Goal: Information Seeking & Learning: Check status

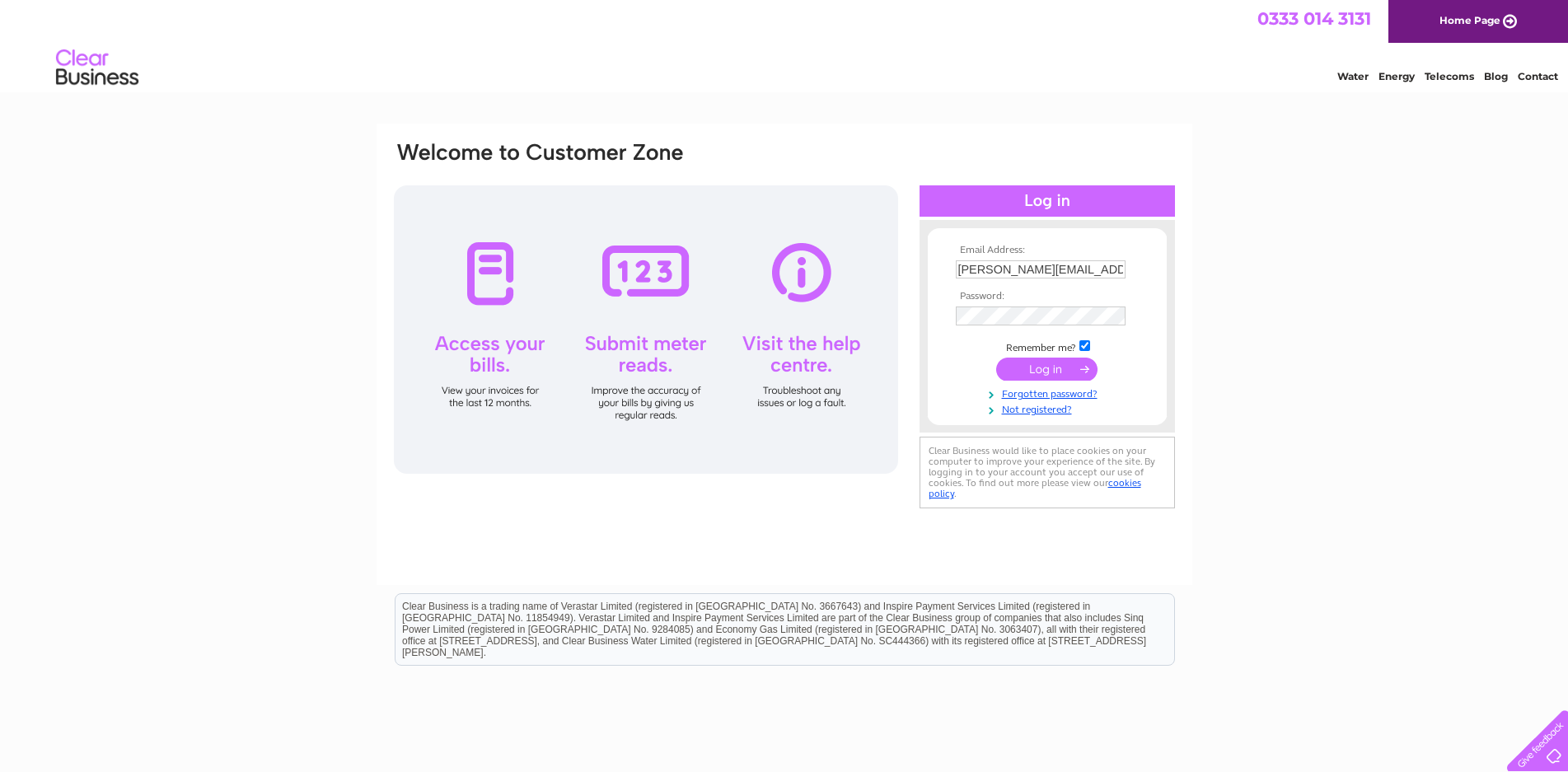
click at [1036, 370] on input "submit" at bounding box center [1047, 369] width 101 height 23
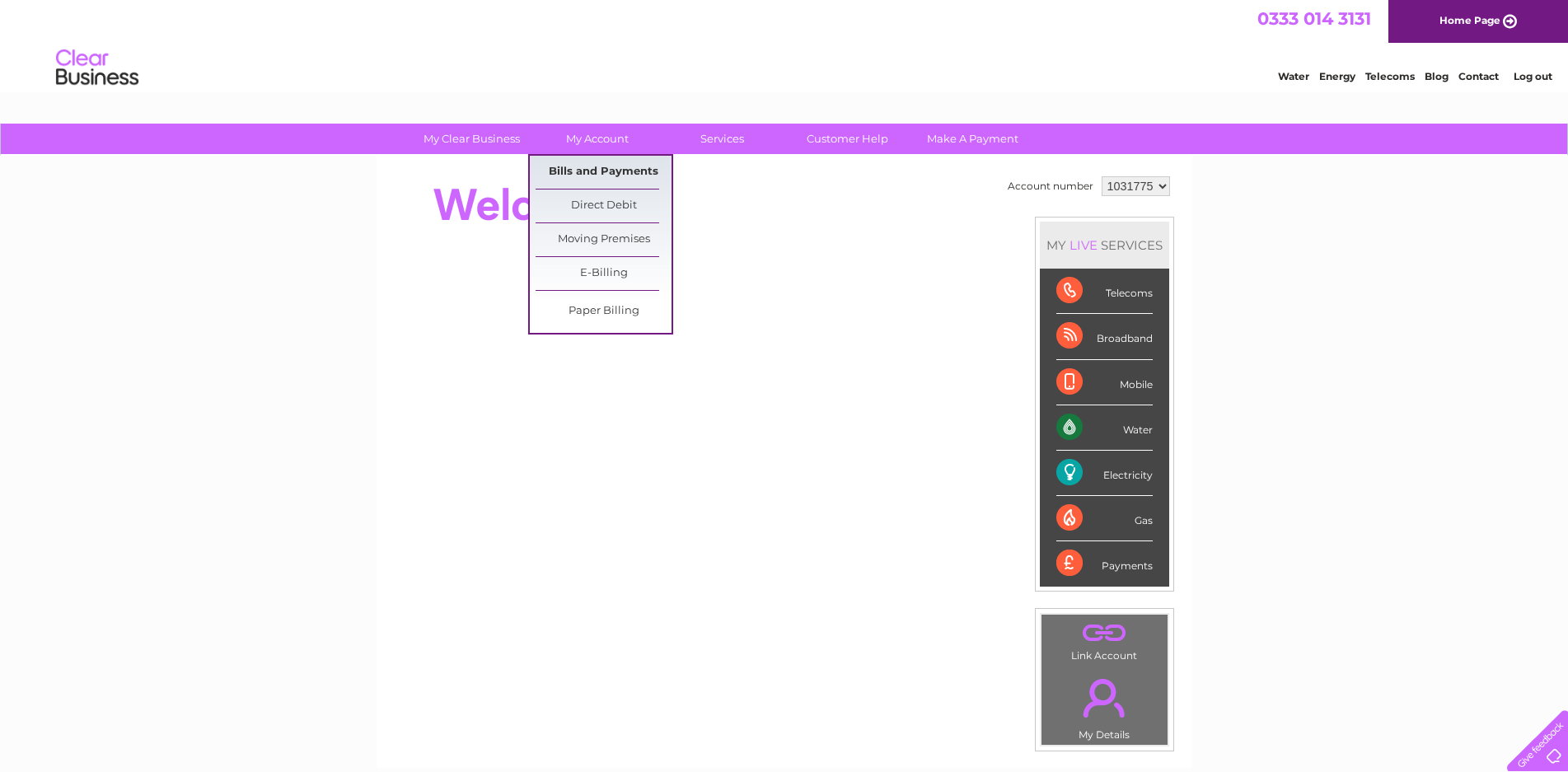
click at [609, 177] on link "Bills and Payments" at bounding box center [603, 172] width 136 height 33
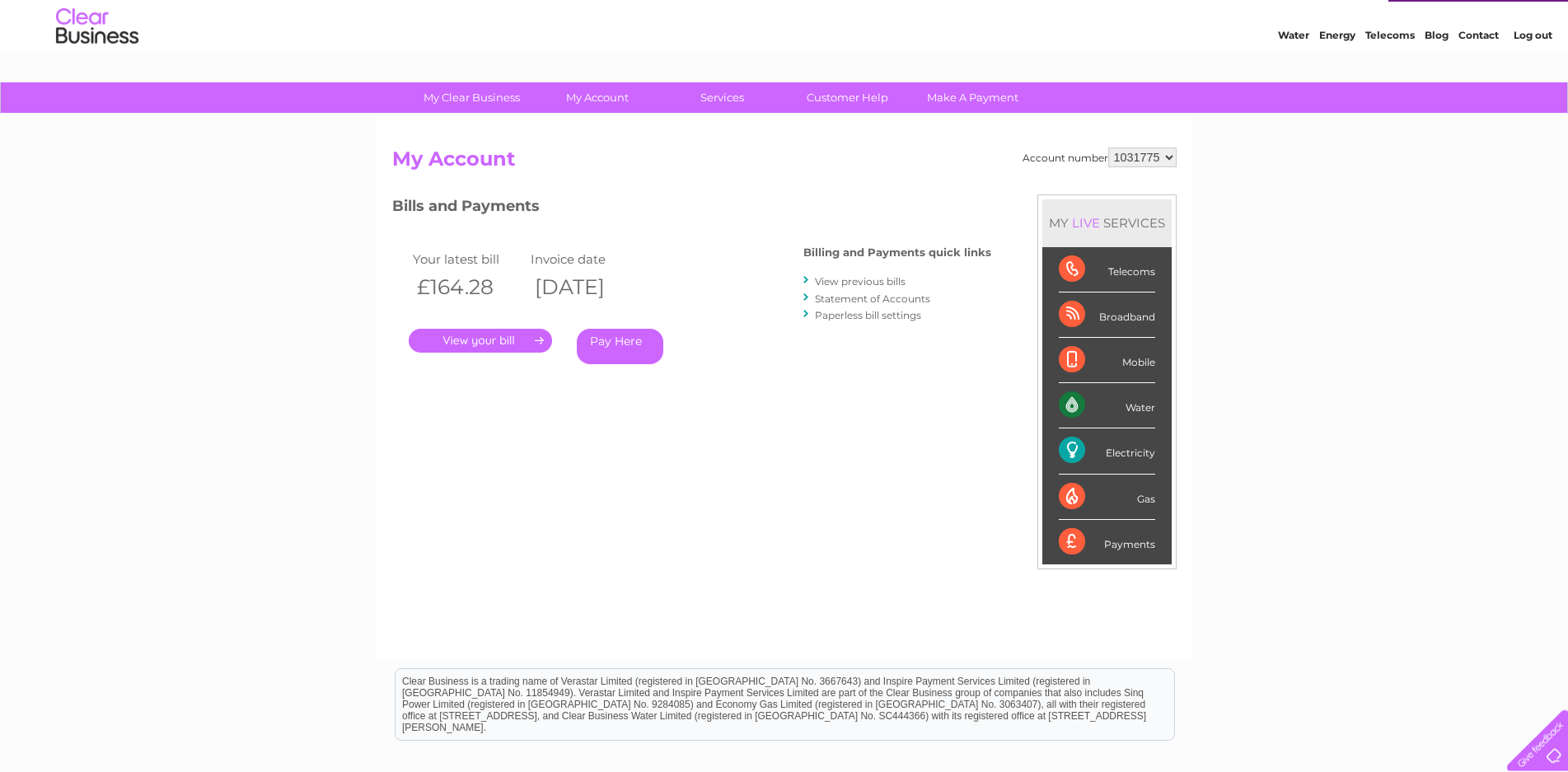
scroll to position [84, 0]
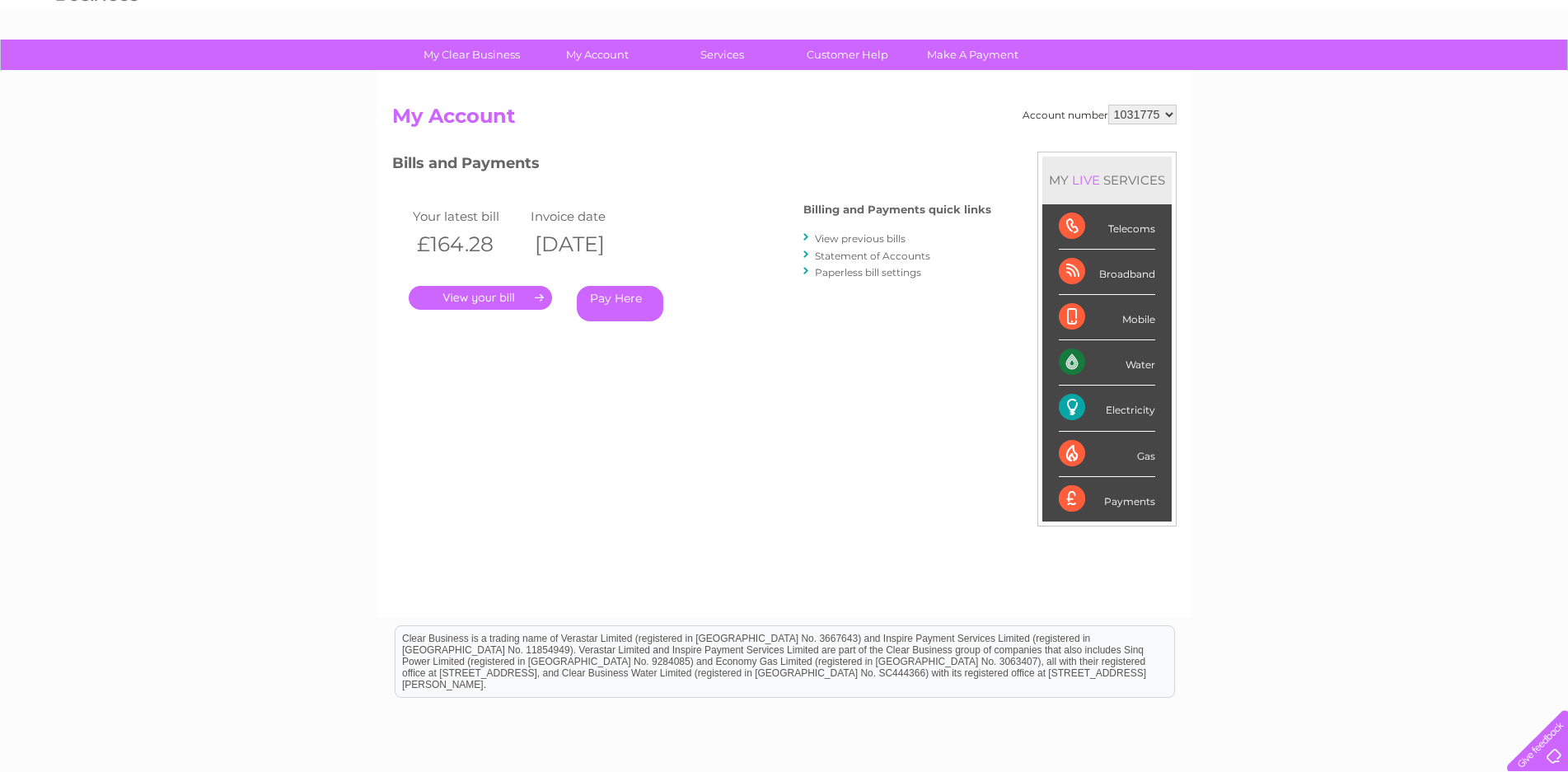
click at [491, 301] on link "." at bounding box center [480, 298] width 143 height 24
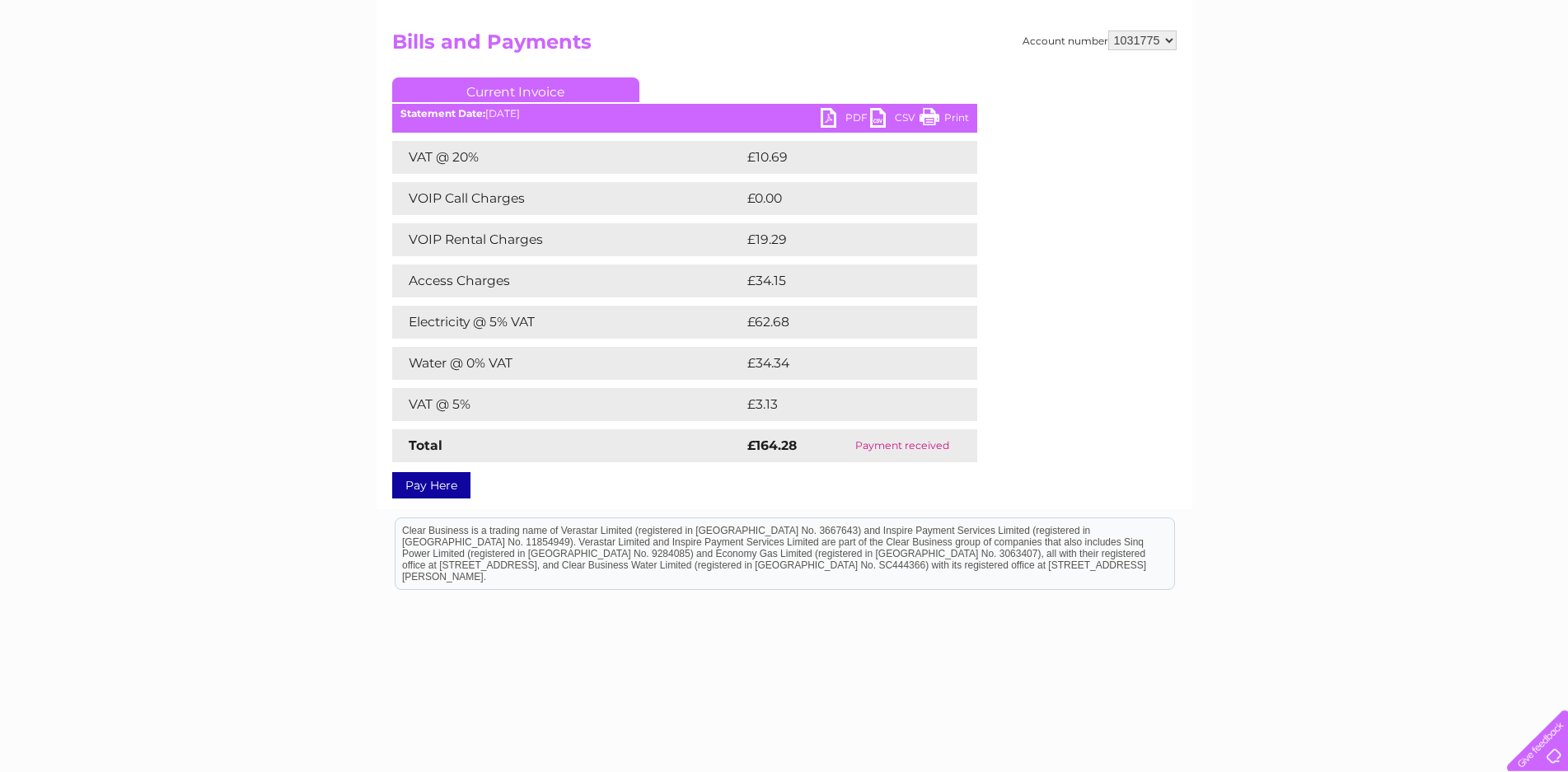
scroll to position [189, 0]
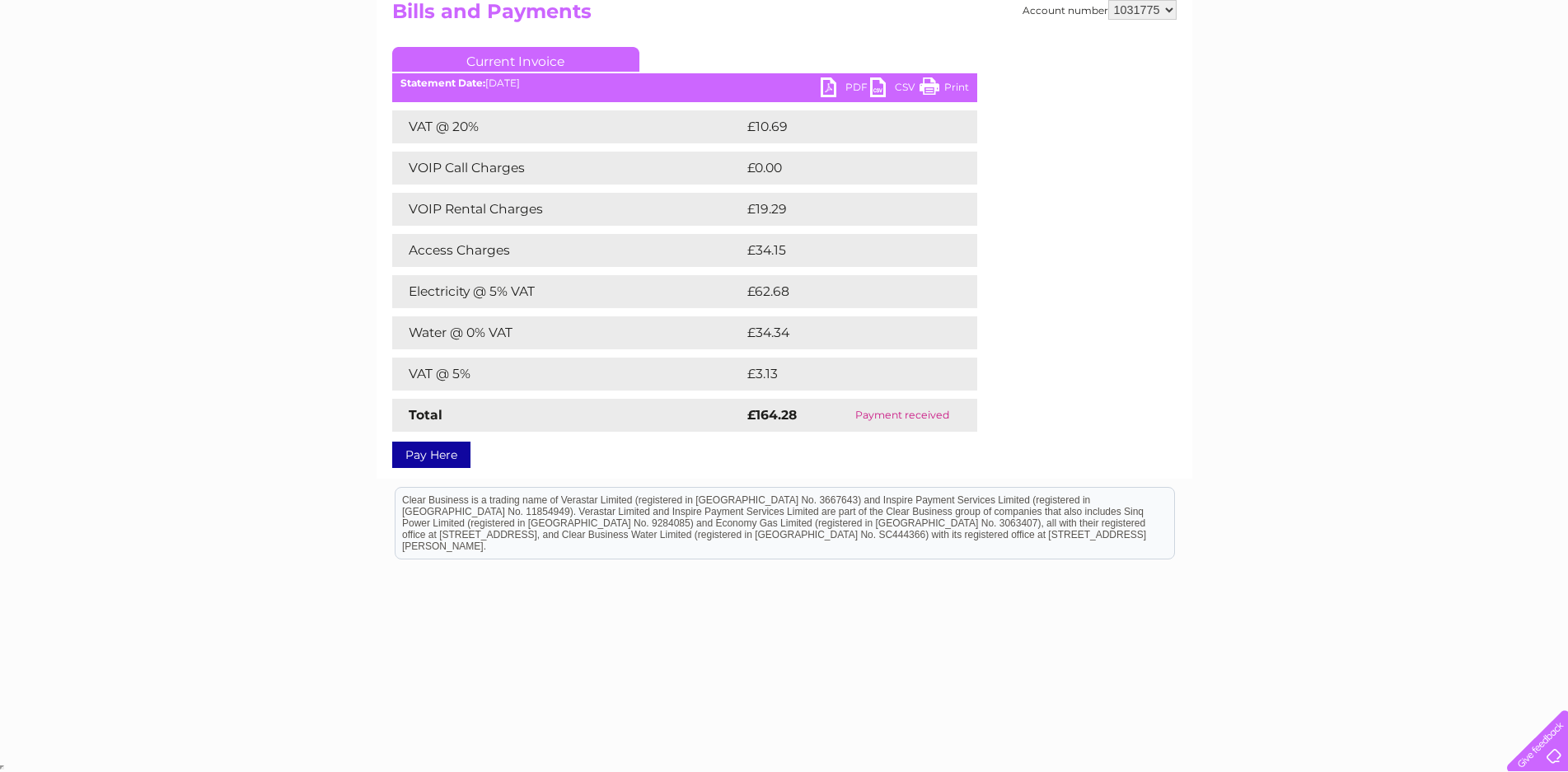
click at [847, 89] on link "PDF" at bounding box center [845, 89] width 49 height 24
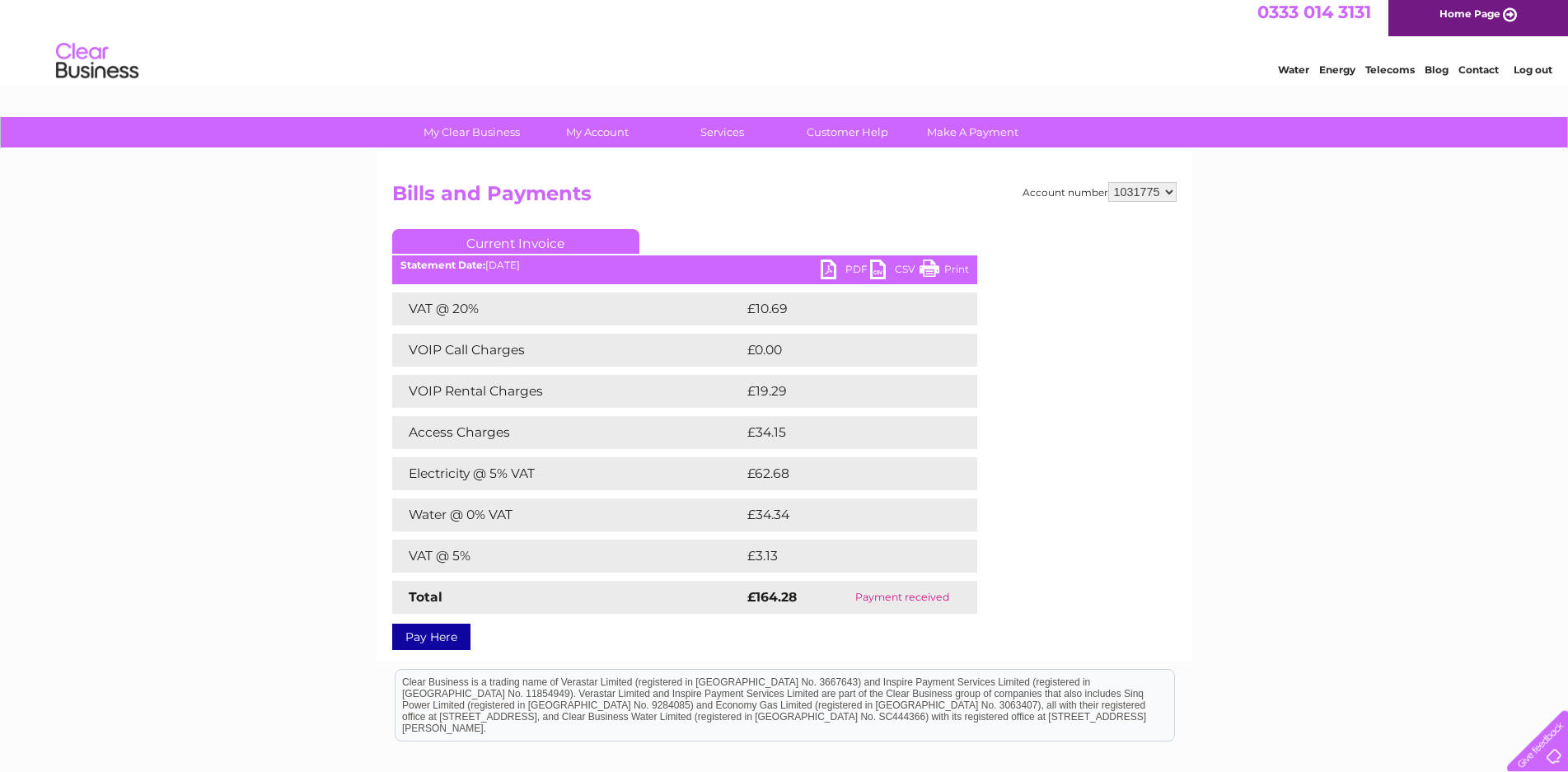
scroll to position [0, 0]
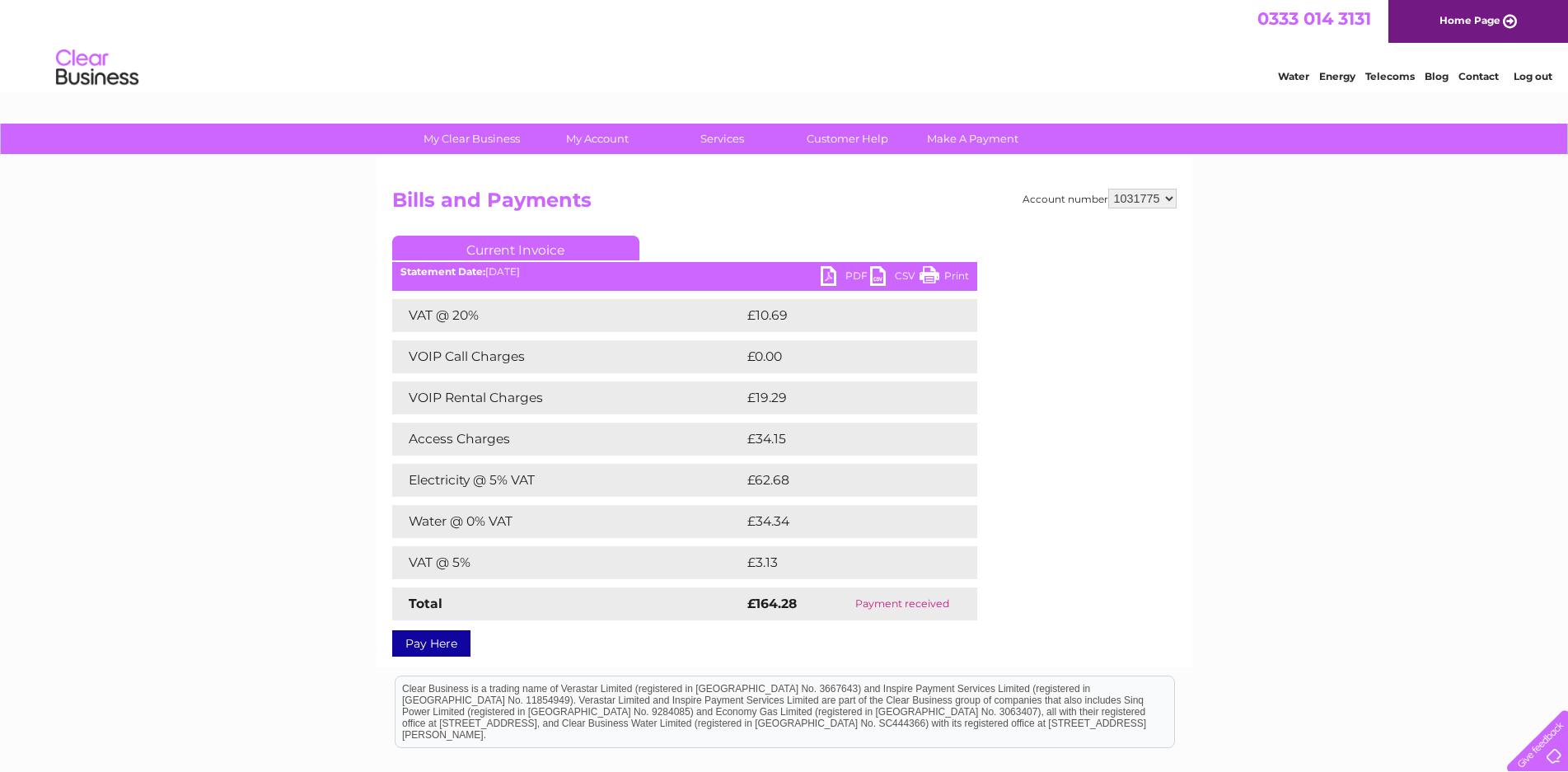
click at [904, 274] on link "CSV" at bounding box center [894, 278] width 49 height 24
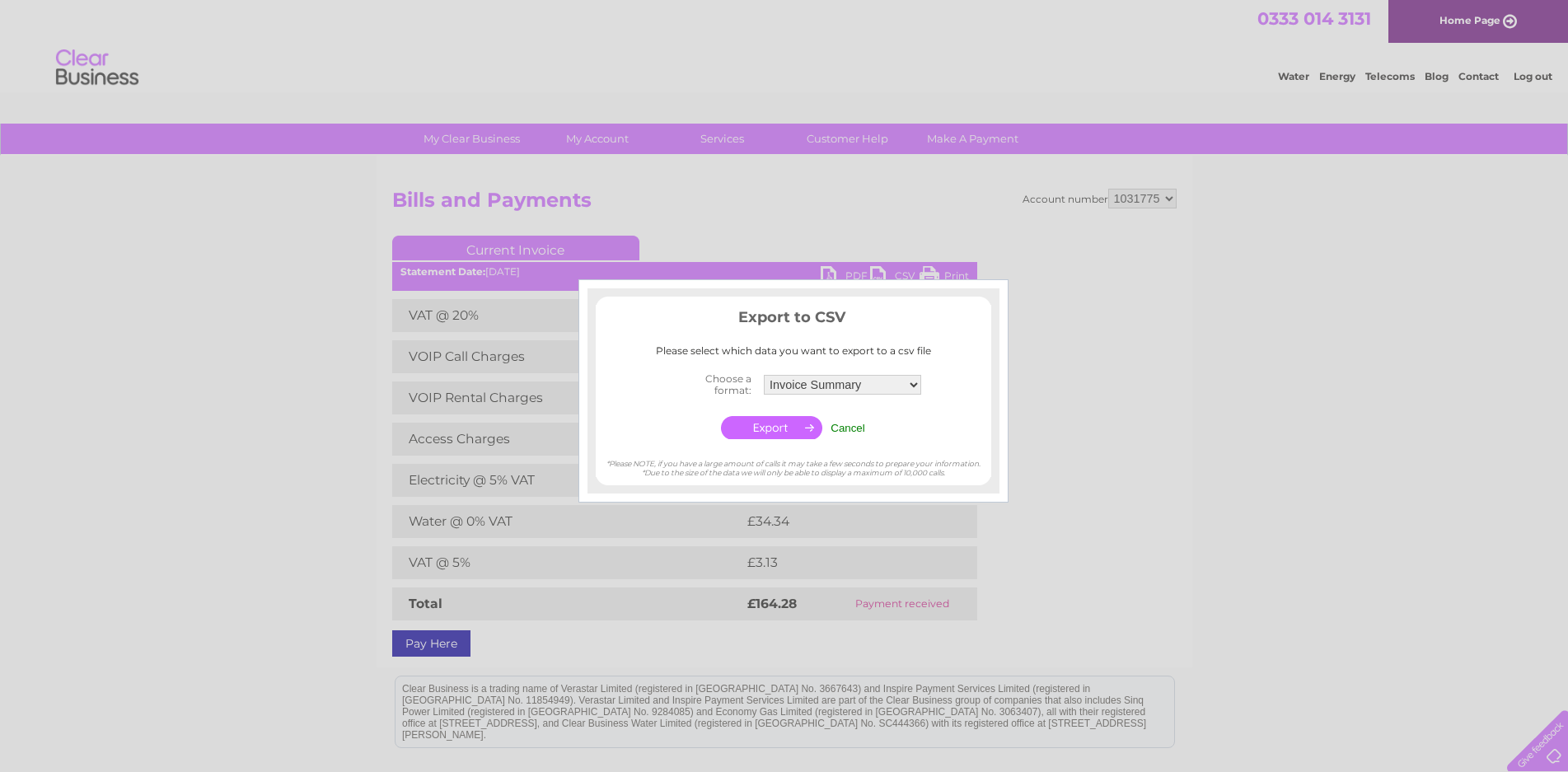
click at [850, 428] on input "Cancel" at bounding box center [848, 428] width 35 height 12
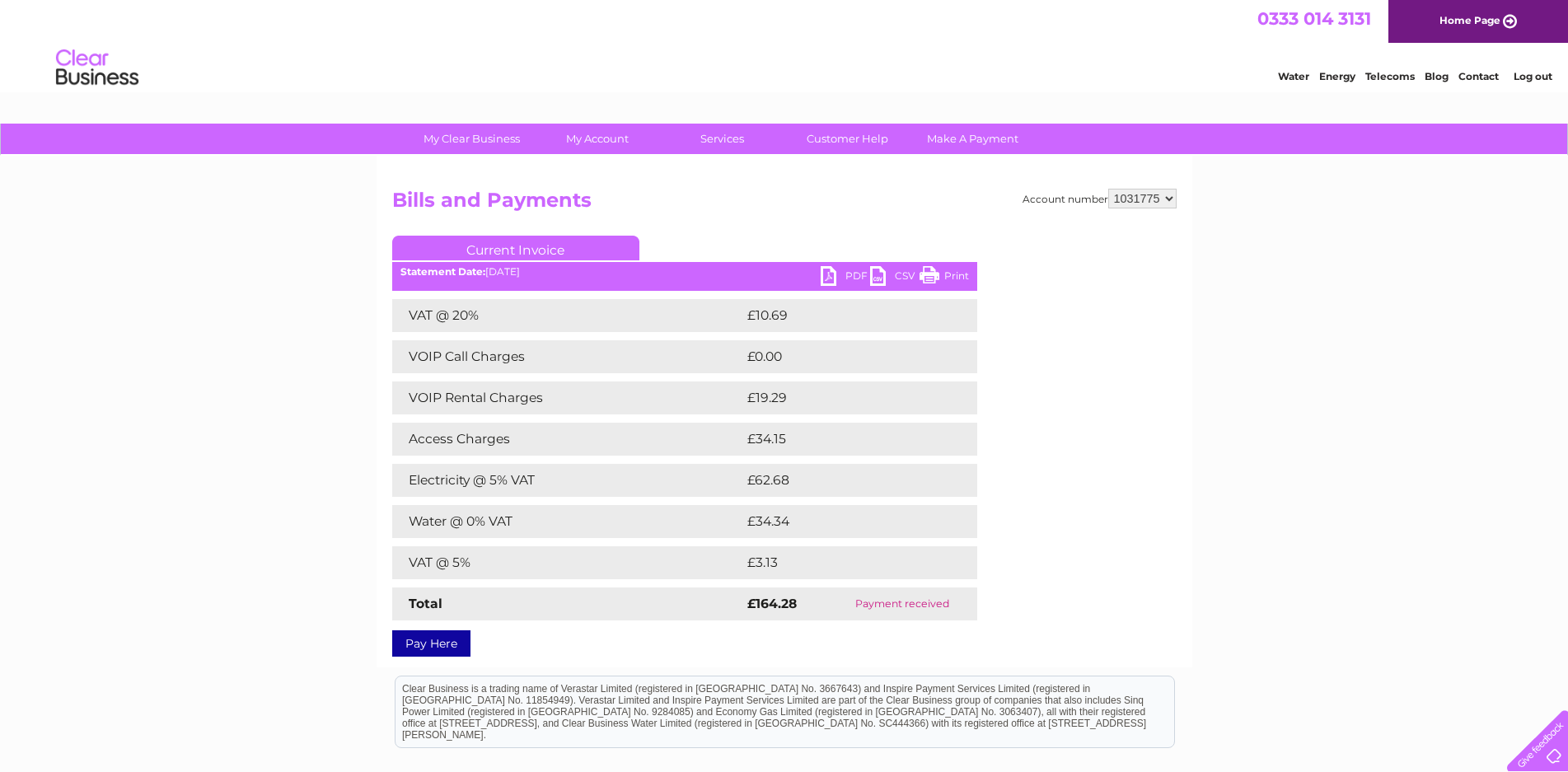
click at [846, 280] on link "PDF" at bounding box center [845, 278] width 49 height 24
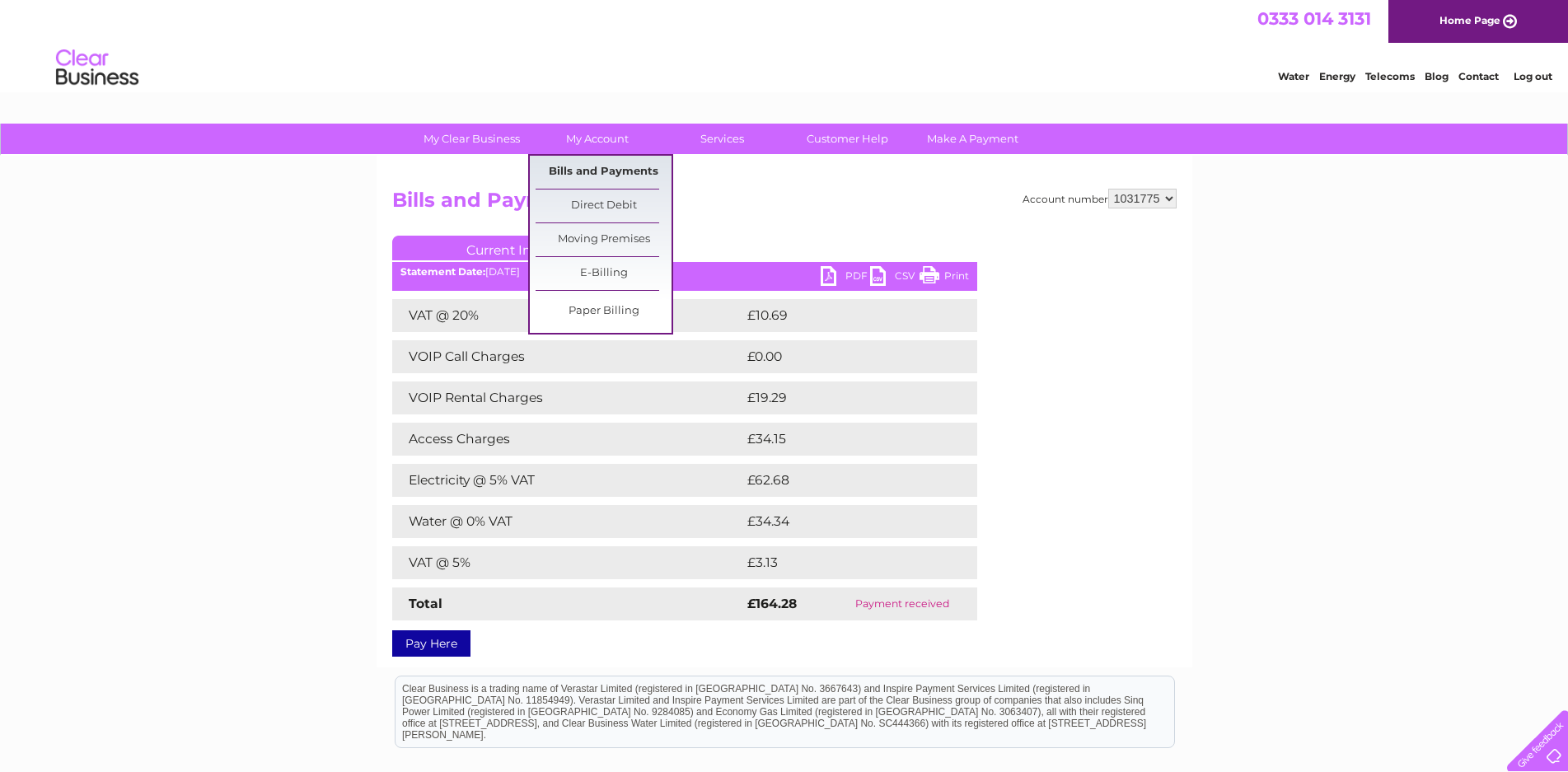
click at [599, 171] on link "Bills and Payments" at bounding box center [603, 172] width 136 height 33
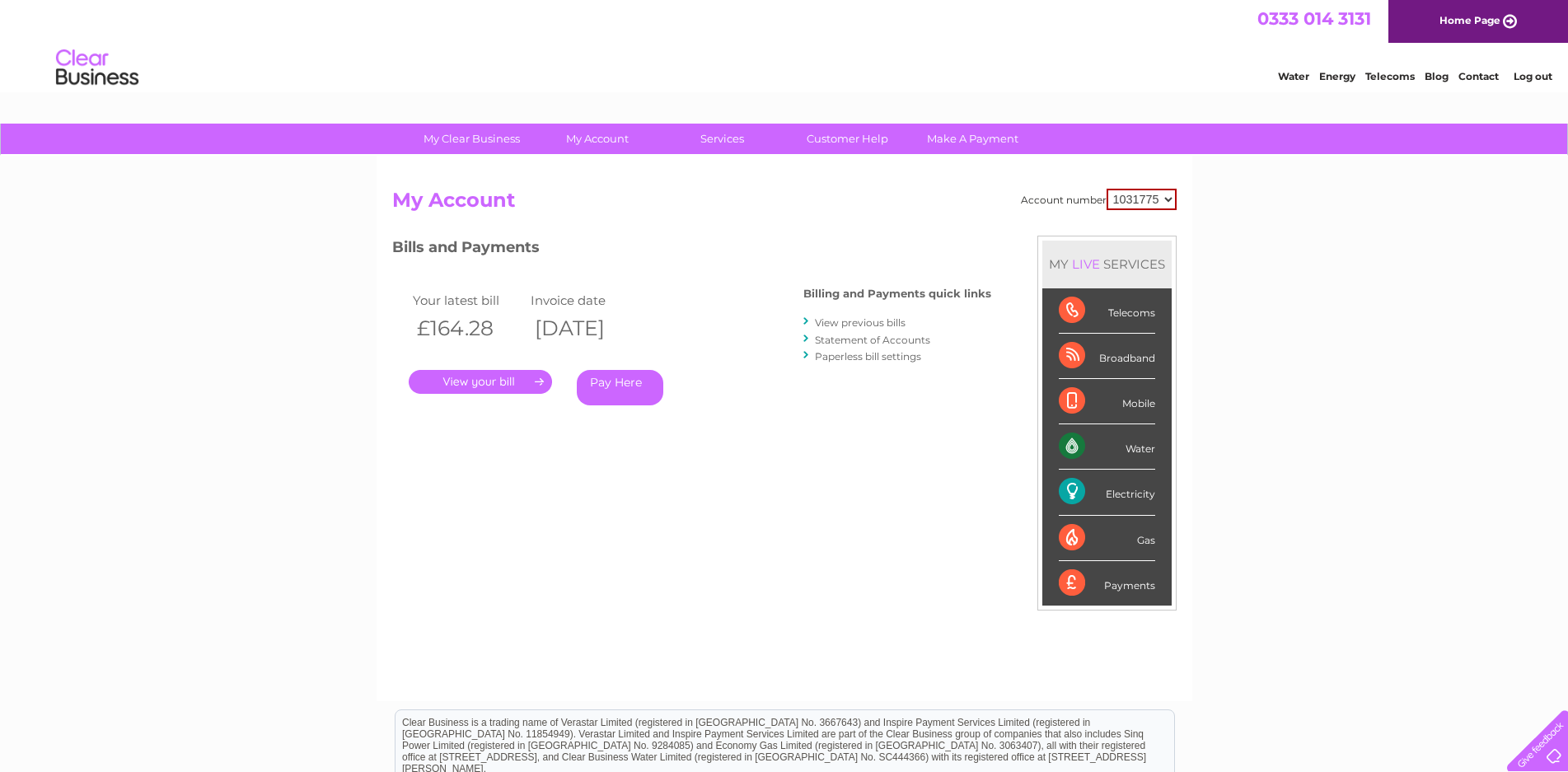
click at [846, 324] on link "View previous bills" at bounding box center [860, 323] width 91 height 12
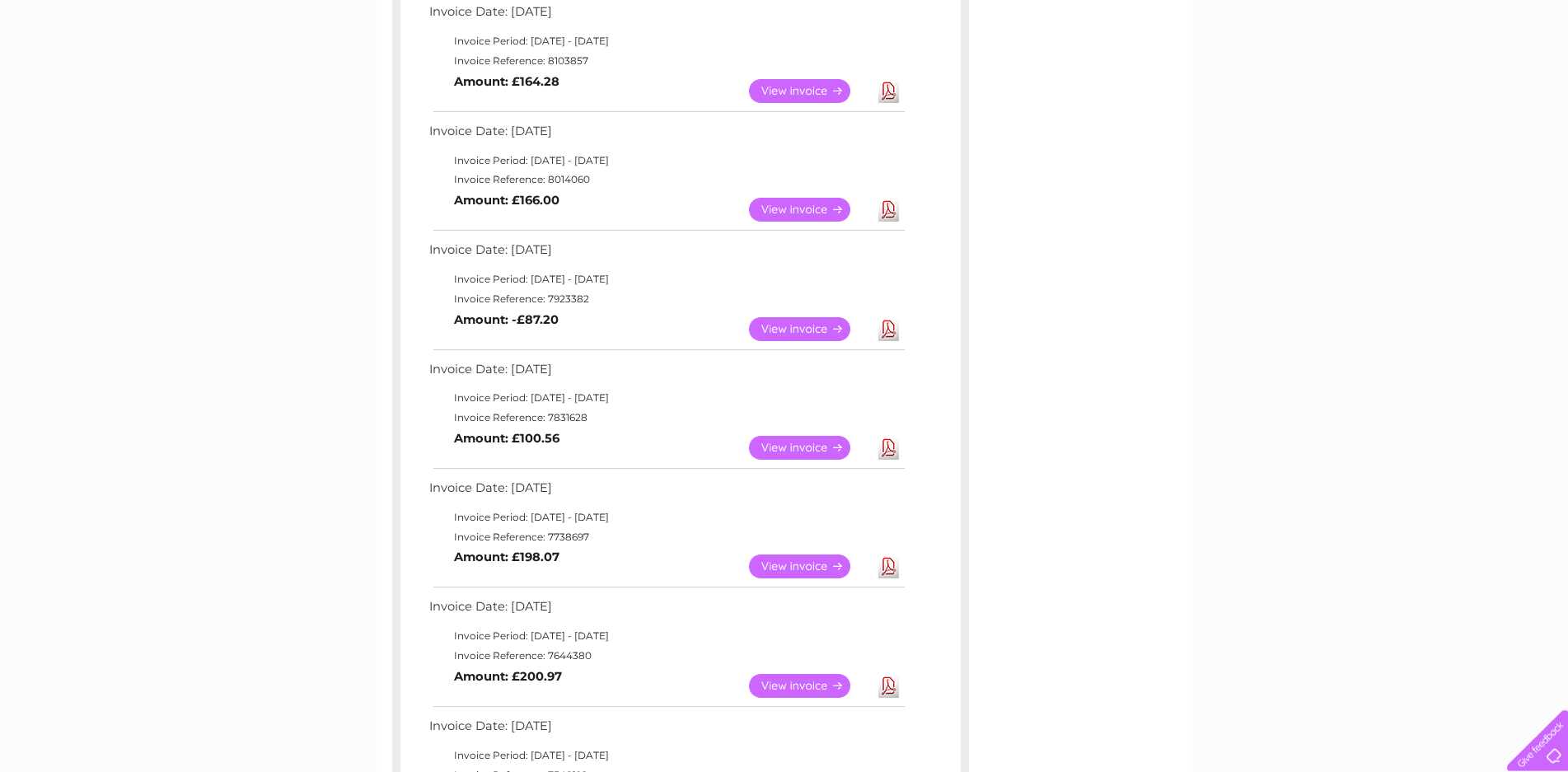
scroll to position [336, 0]
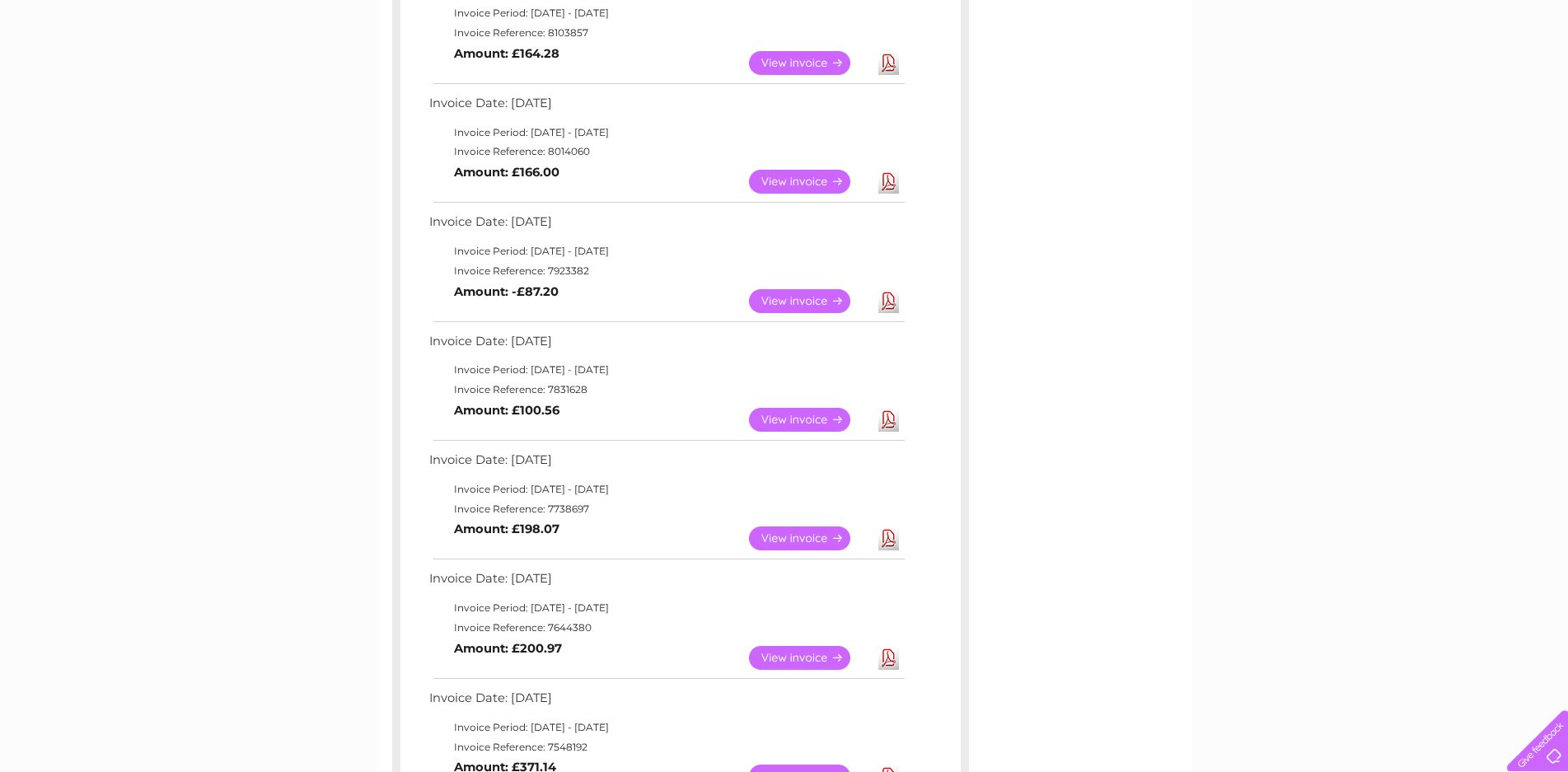
click at [786, 179] on link "View" at bounding box center [810, 181] width 121 height 24
click at [830, 305] on link "View" at bounding box center [810, 301] width 121 height 24
click at [827, 420] on link "View" at bounding box center [810, 419] width 121 height 24
click at [802, 543] on link "View" at bounding box center [810, 538] width 121 height 24
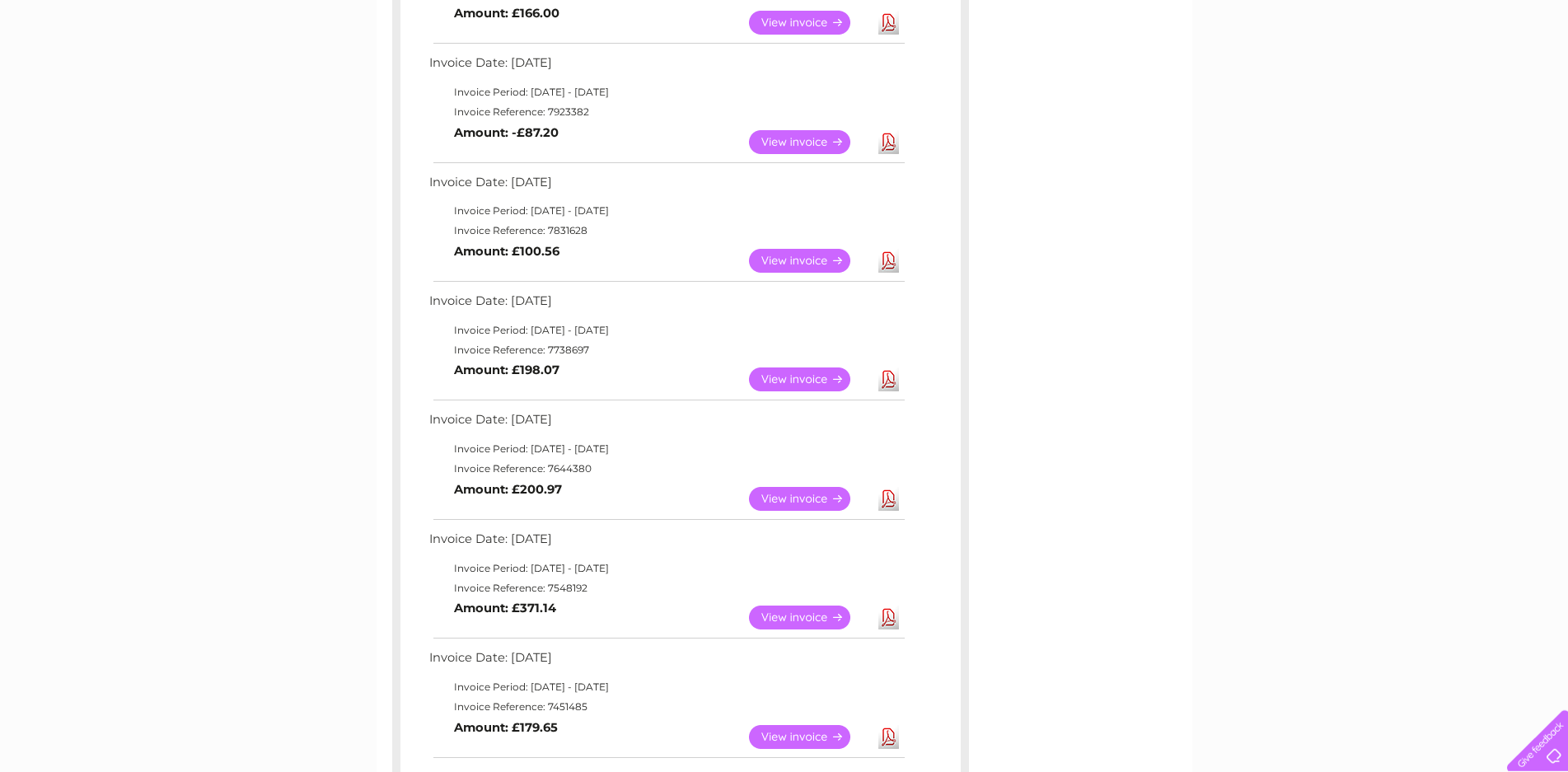
scroll to position [504, 0]
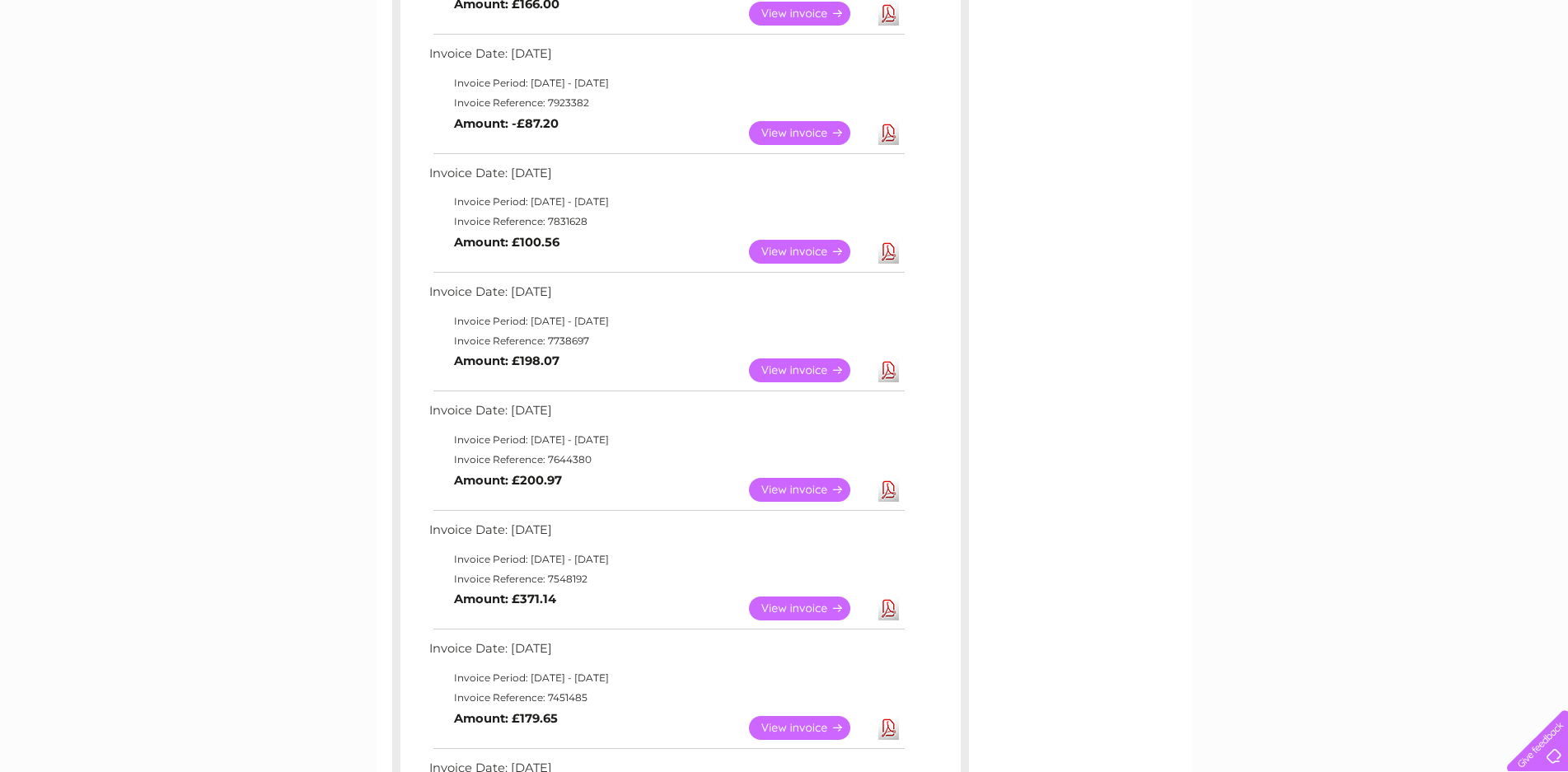
click at [781, 368] on link "View" at bounding box center [810, 370] width 121 height 24
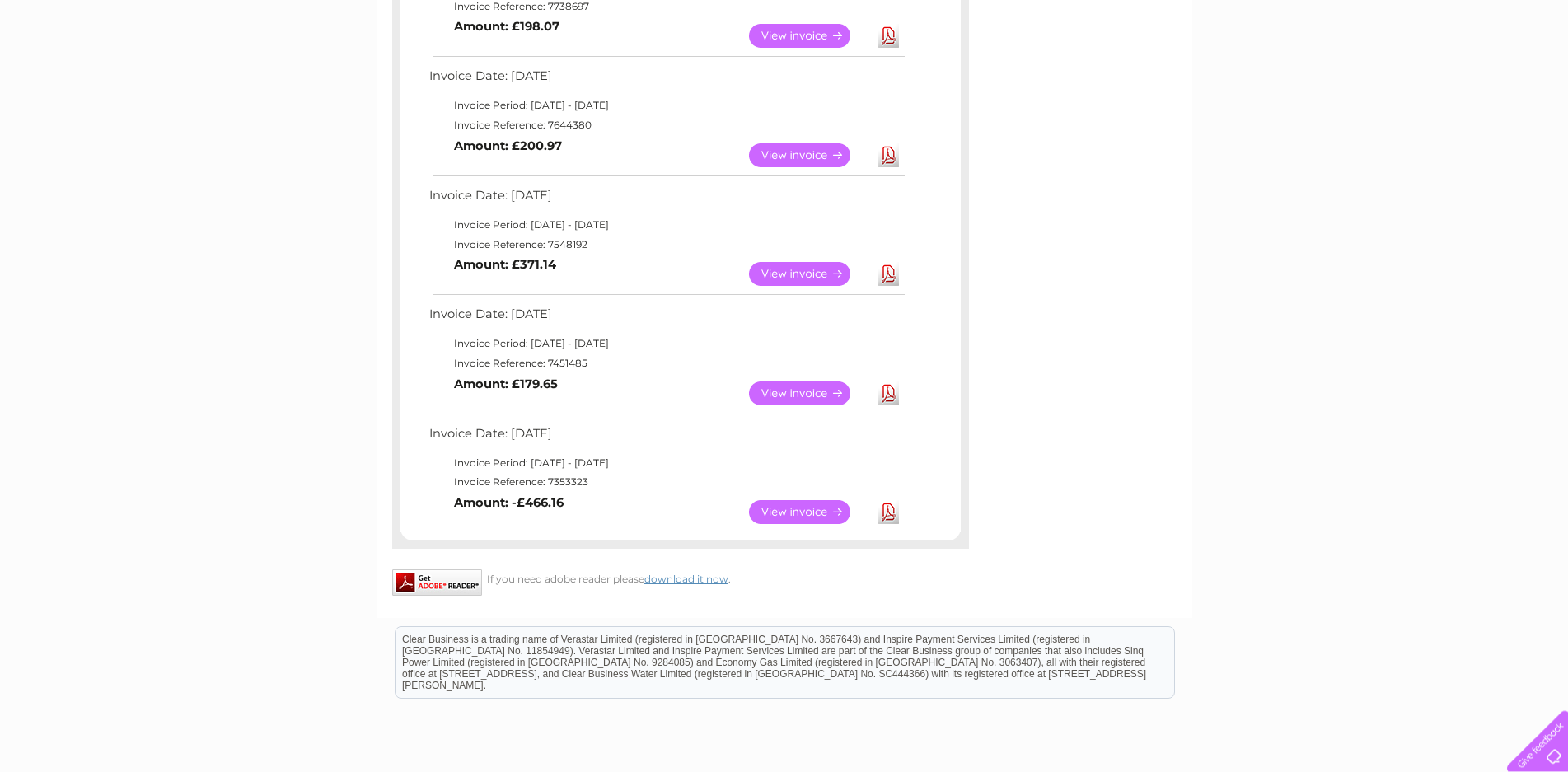
scroll to position [810, 0]
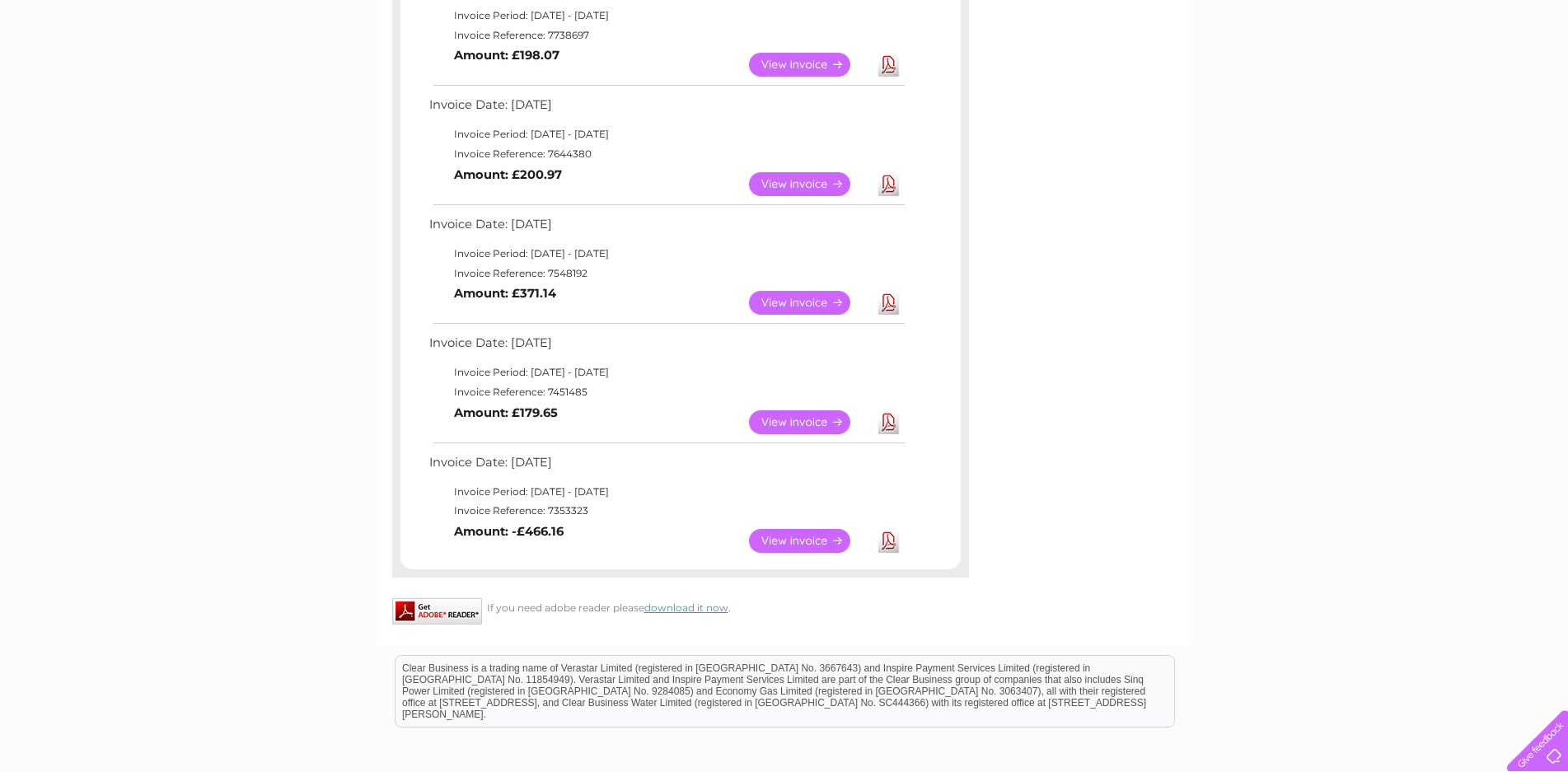
click at [800, 186] on link "View" at bounding box center [810, 184] width 121 height 24
click at [780, 309] on link "View" at bounding box center [810, 303] width 121 height 24
click at [790, 420] on link "View" at bounding box center [810, 422] width 121 height 24
click at [801, 534] on link "View" at bounding box center [810, 541] width 121 height 24
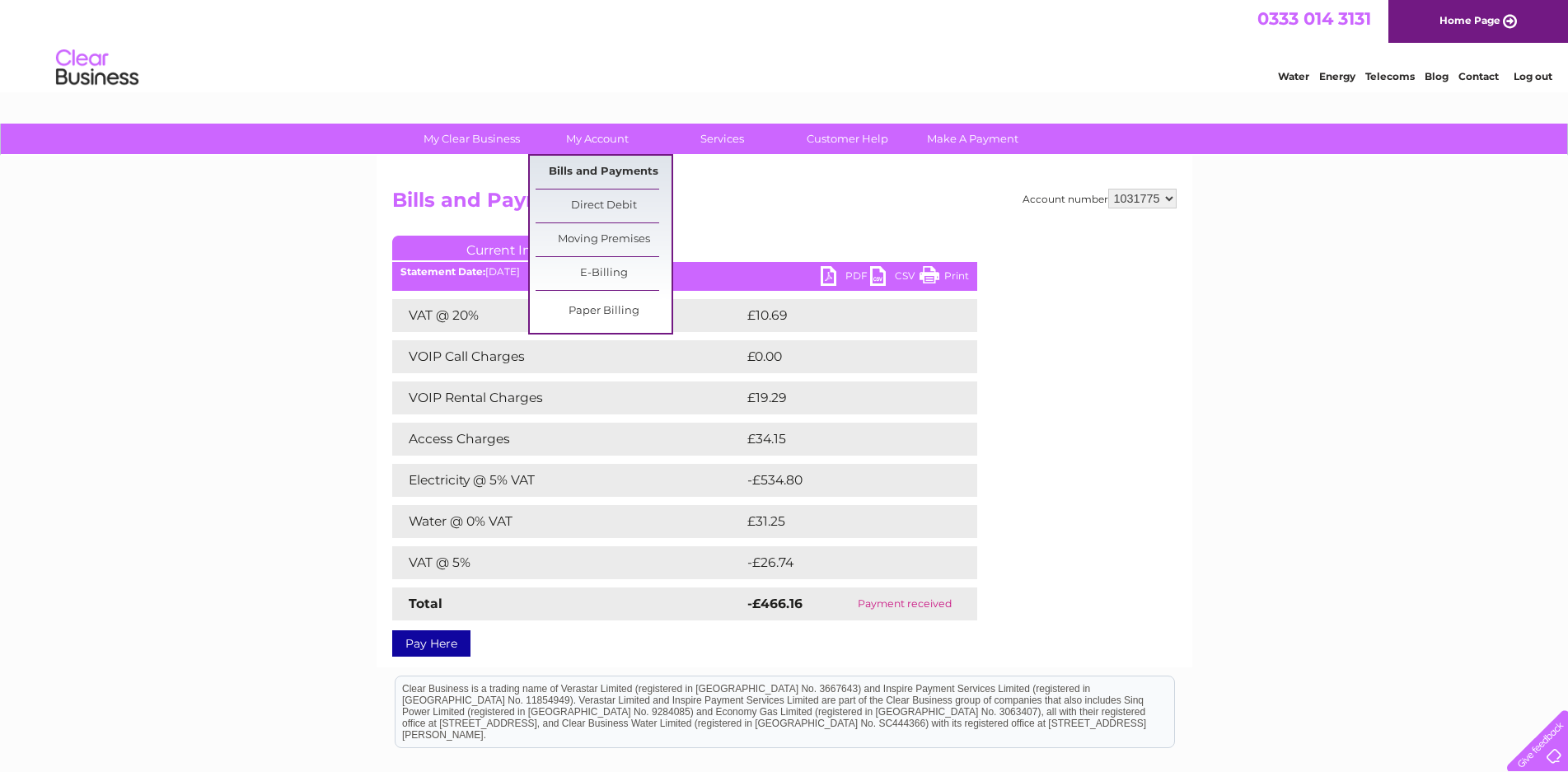
click at [602, 168] on link "Bills and Payments" at bounding box center [603, 172] width 136 height 33
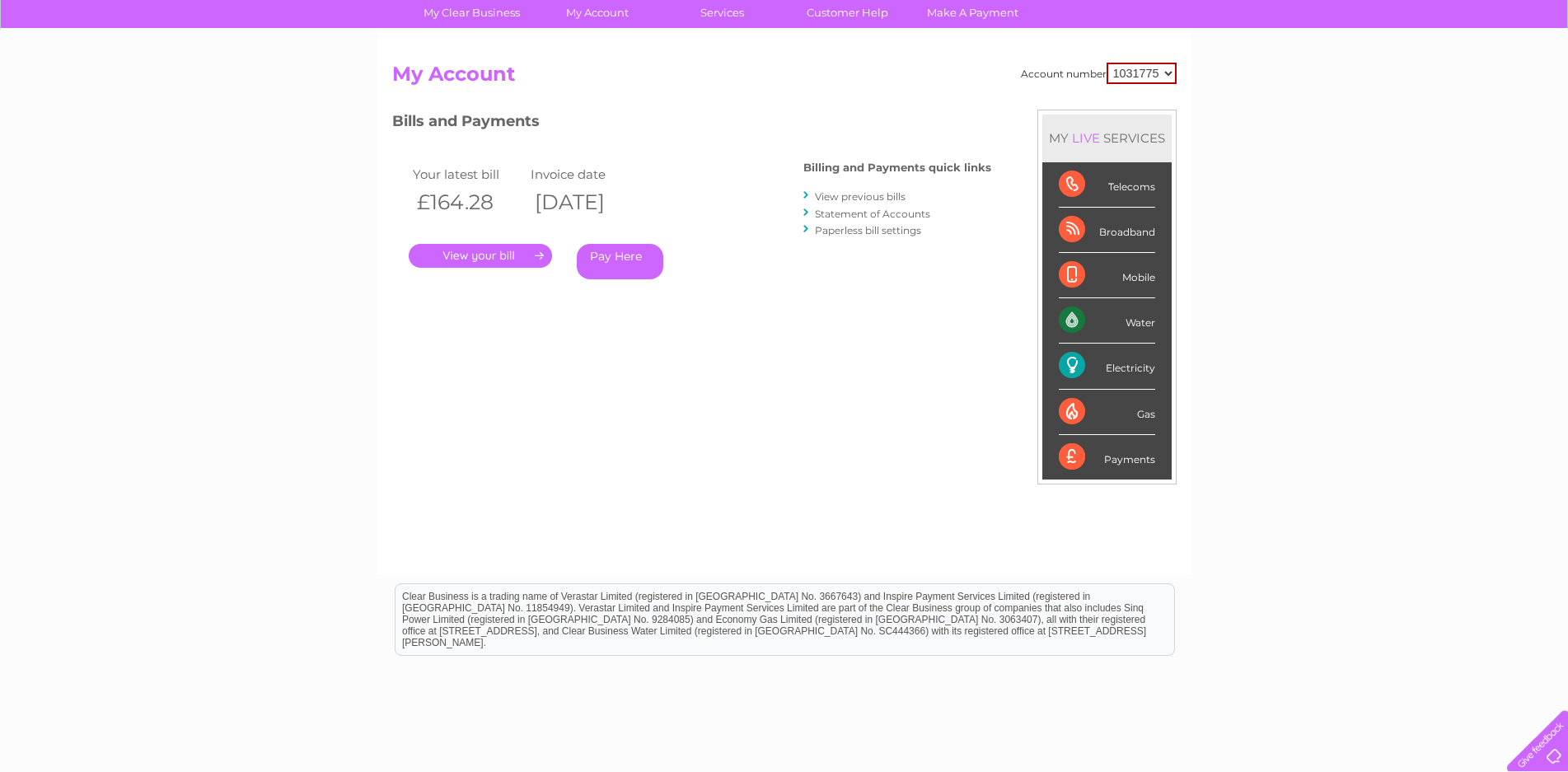
scroll to position [168, 0]
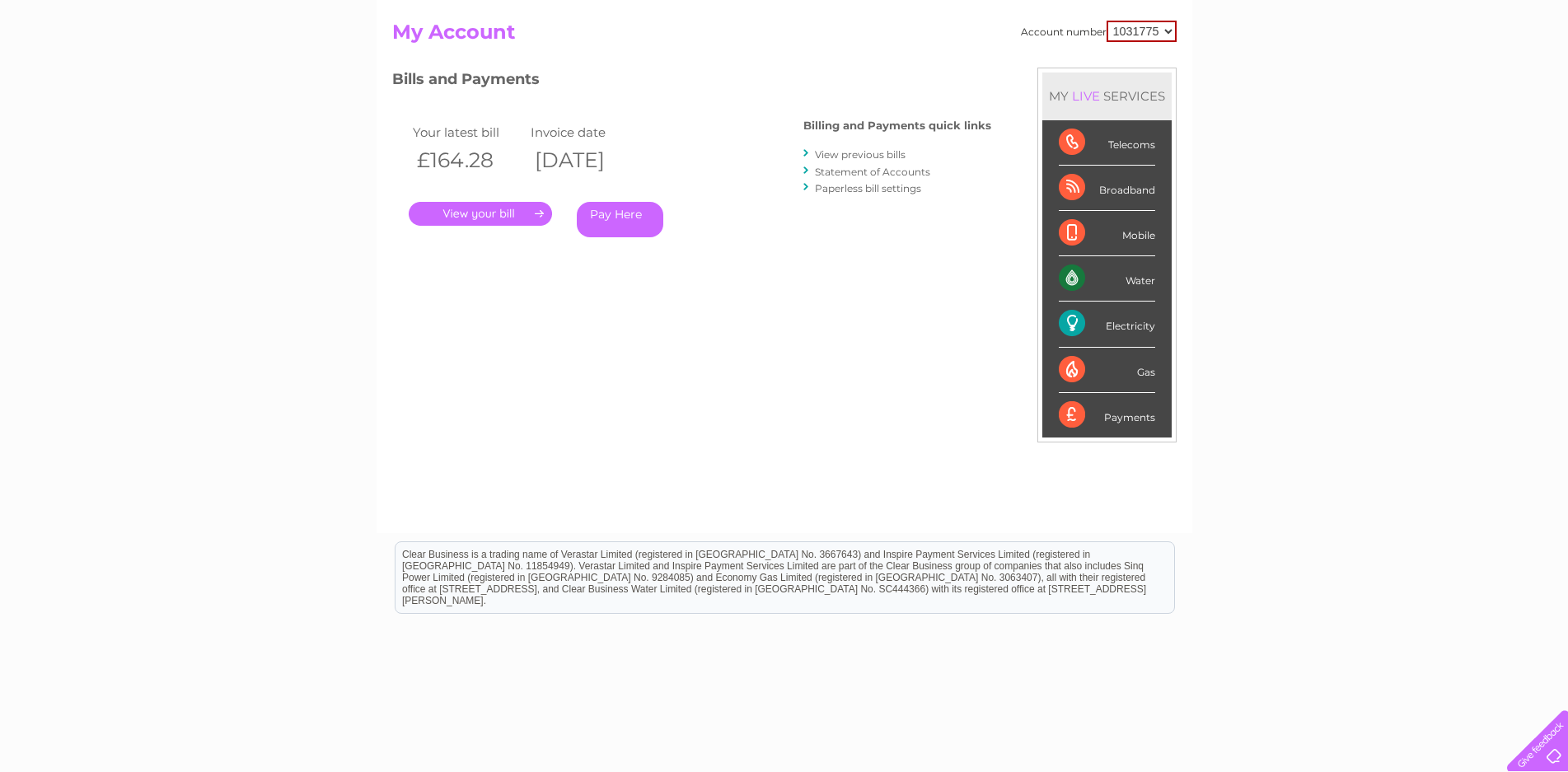
click at [851, 173] on link "Statement of Accounts" at bounding box center [872, 171] width 116 height 12
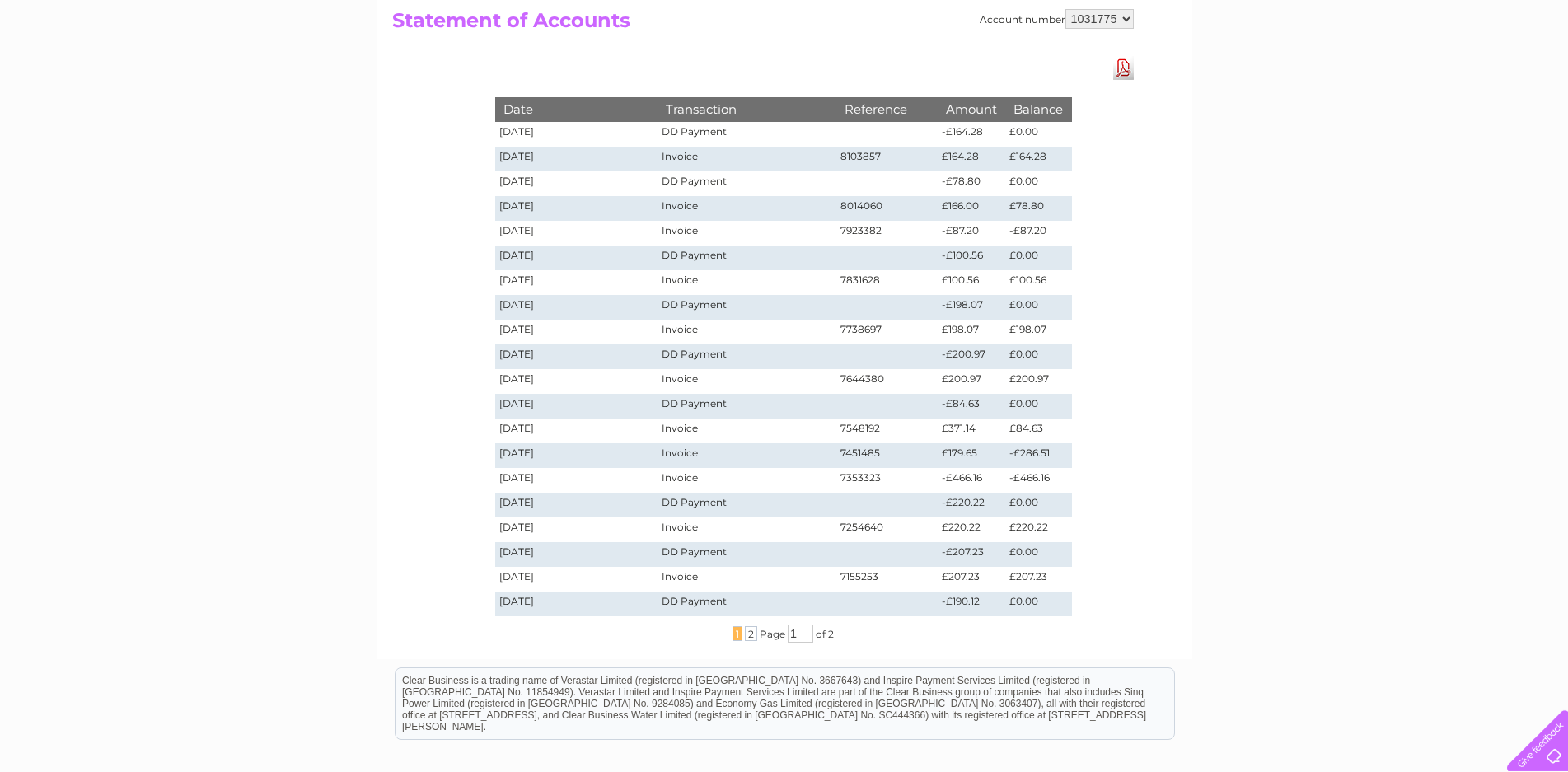
scroll to position [168, 0]
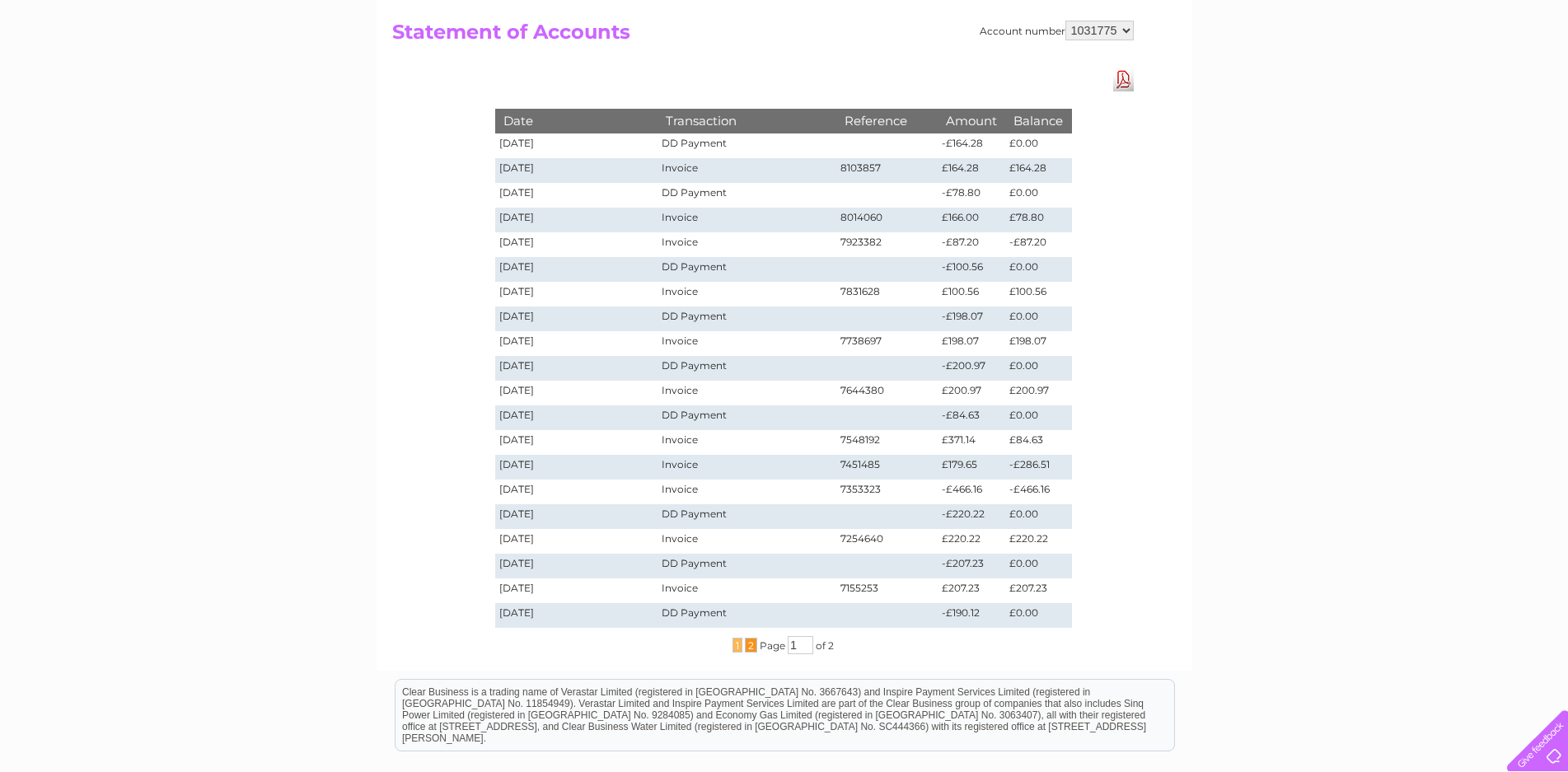
click at [746, 650] on span "2" at bounding box center [751, 646] width 12 height 15
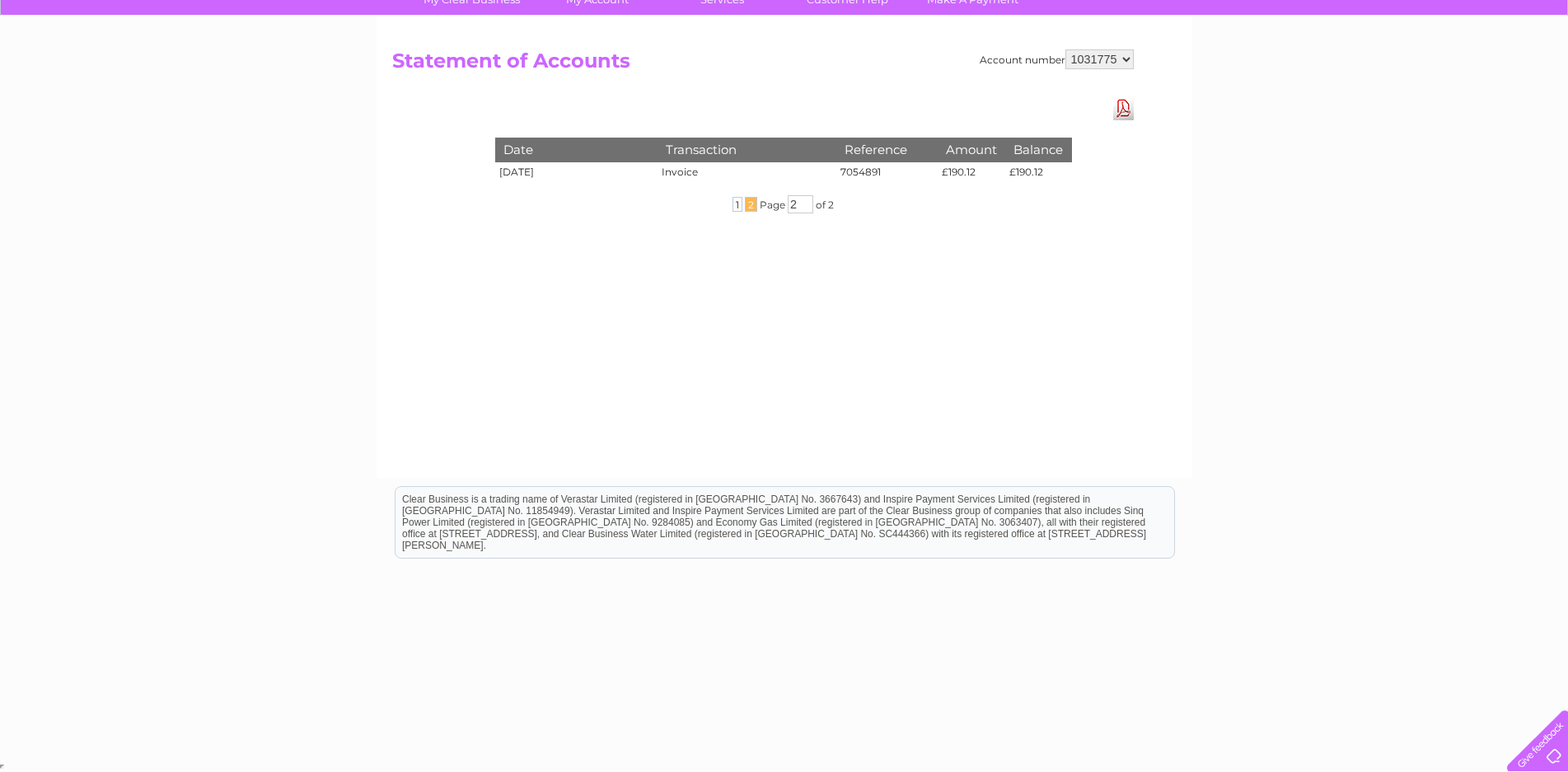
scroll to position [139, 0]
click at [547, 171] on td "[DATE]" at bounding box center [577, 175] width 163 height 25
click at [582, 190] on div "Date Transaction Reference Amount Balance [DATE] Invoice 7054891 £190.12 £190.1…" at bounding box center [783, 155] width 659 height 116
click at [963, 173] on td "£190.12" at bounding box center [971, 175] width 67 height 25
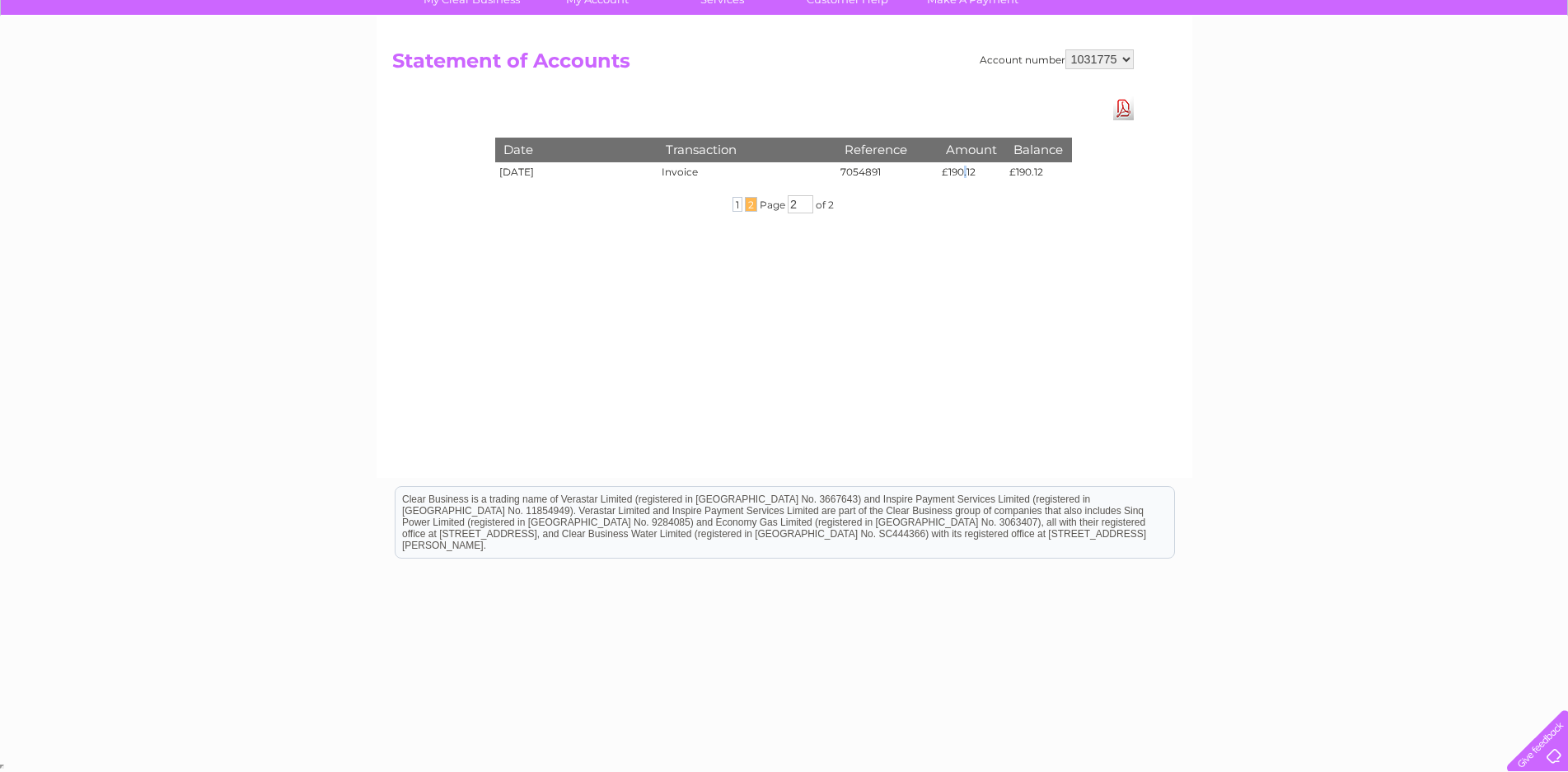
click at [963, 173] on td "£190.12" at bounding box center [971, 175] width 67 height 25
click at [966, 234] on div "Account number 1031775 Statement of Accounts Download Pdf Date Transaction Refe…" at bounding box center [784, 247] width 816 height 462
click at [733, 207] on span "1" at bounding box center [737, 205] width 10 height 15
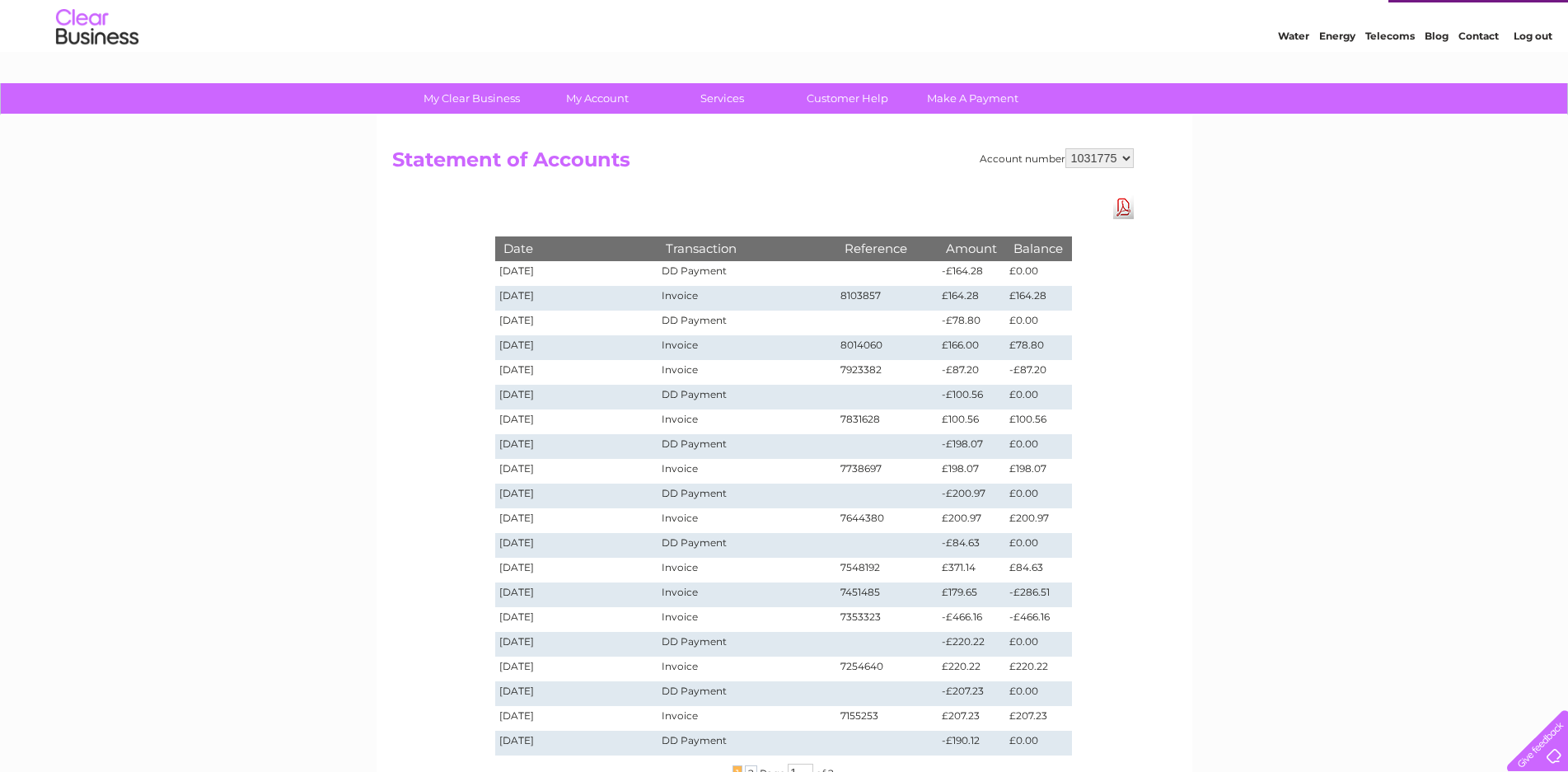
scroll to position [0, 0]
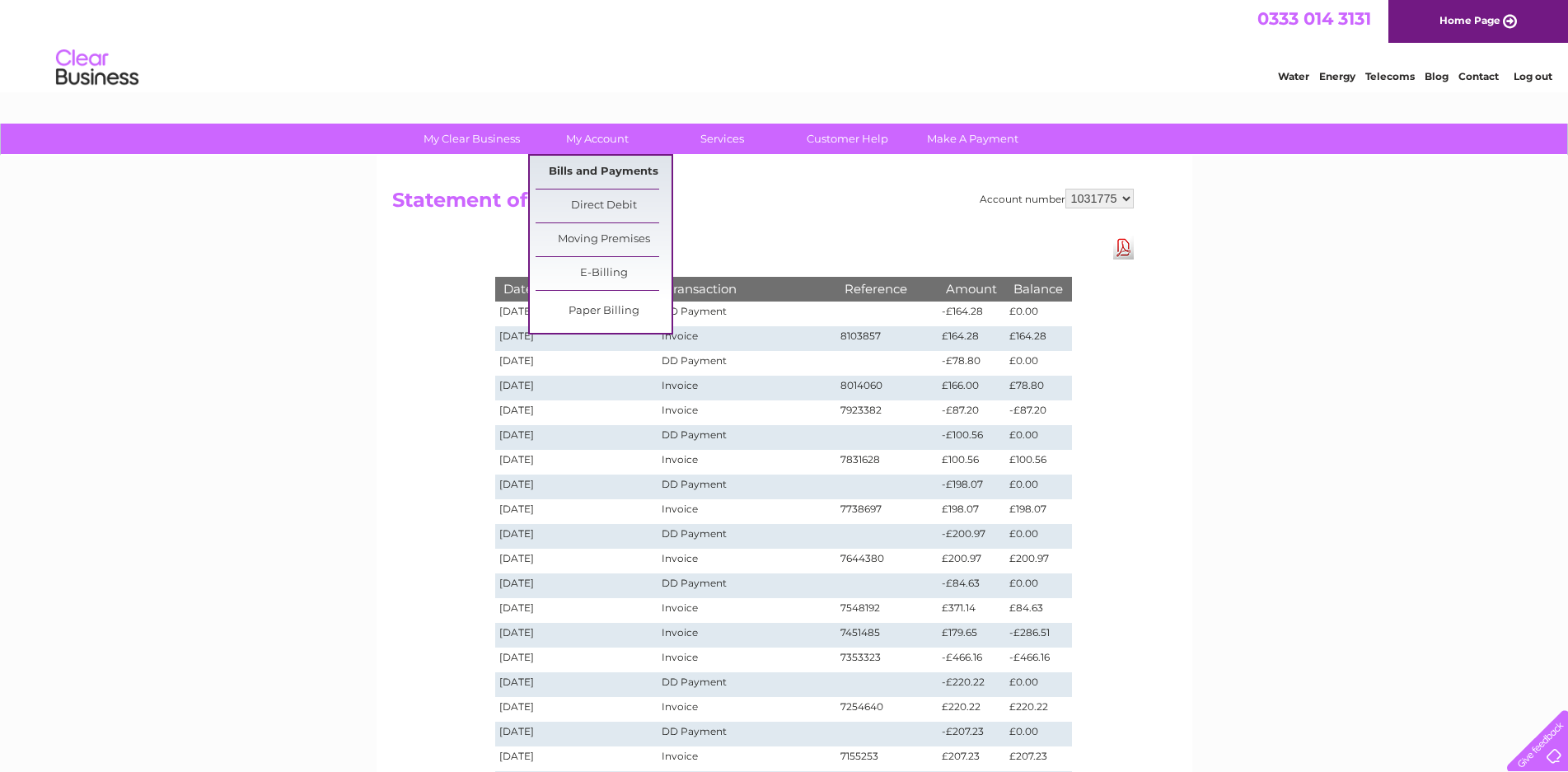
click at [589, 166] on link "Bills and Payments" at bounding box center [603, 172] width 136 height 33
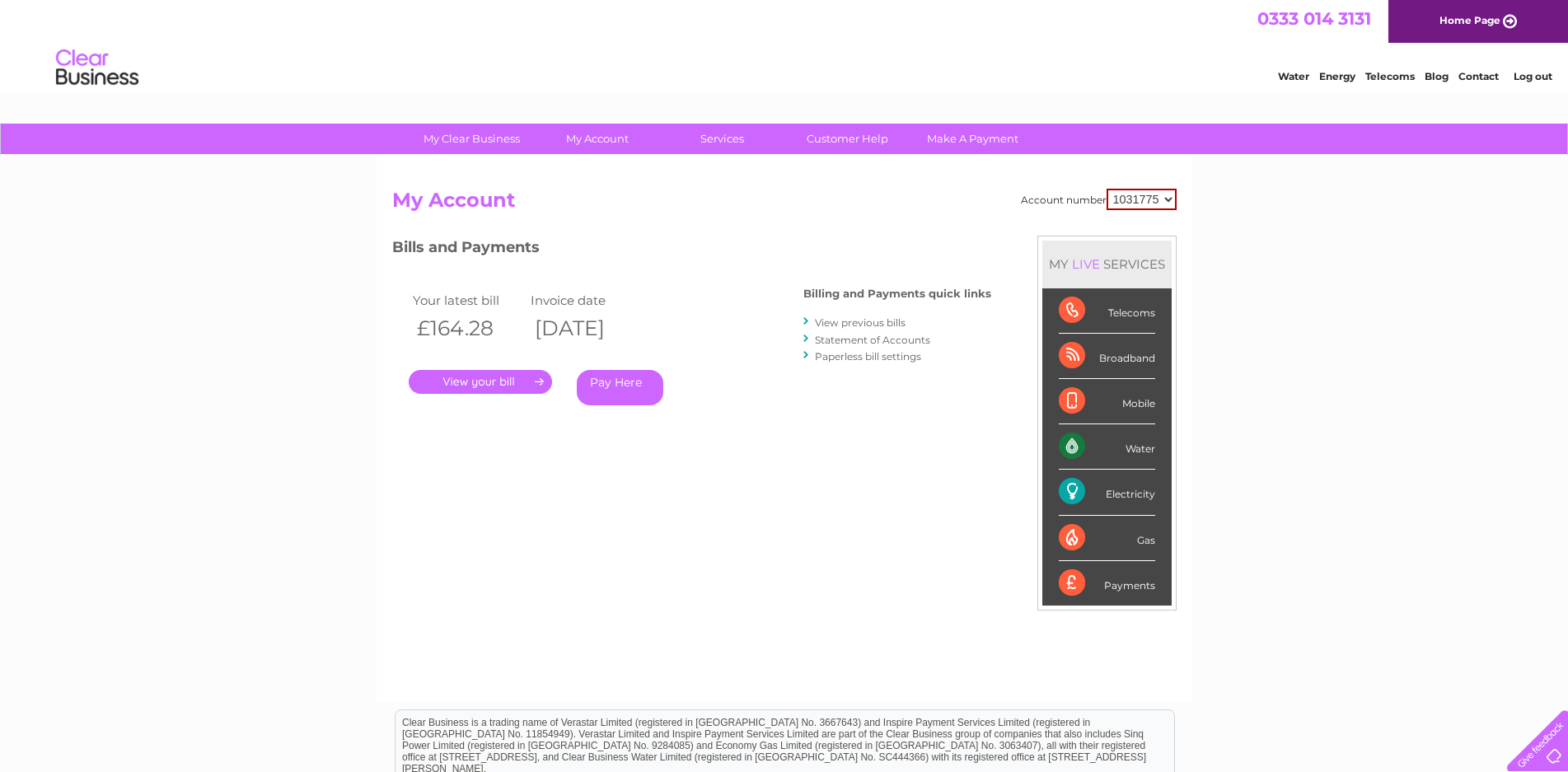
click at [855, 326] on link "View previous bills" at bounding box center [860, 323] width 91 height 12
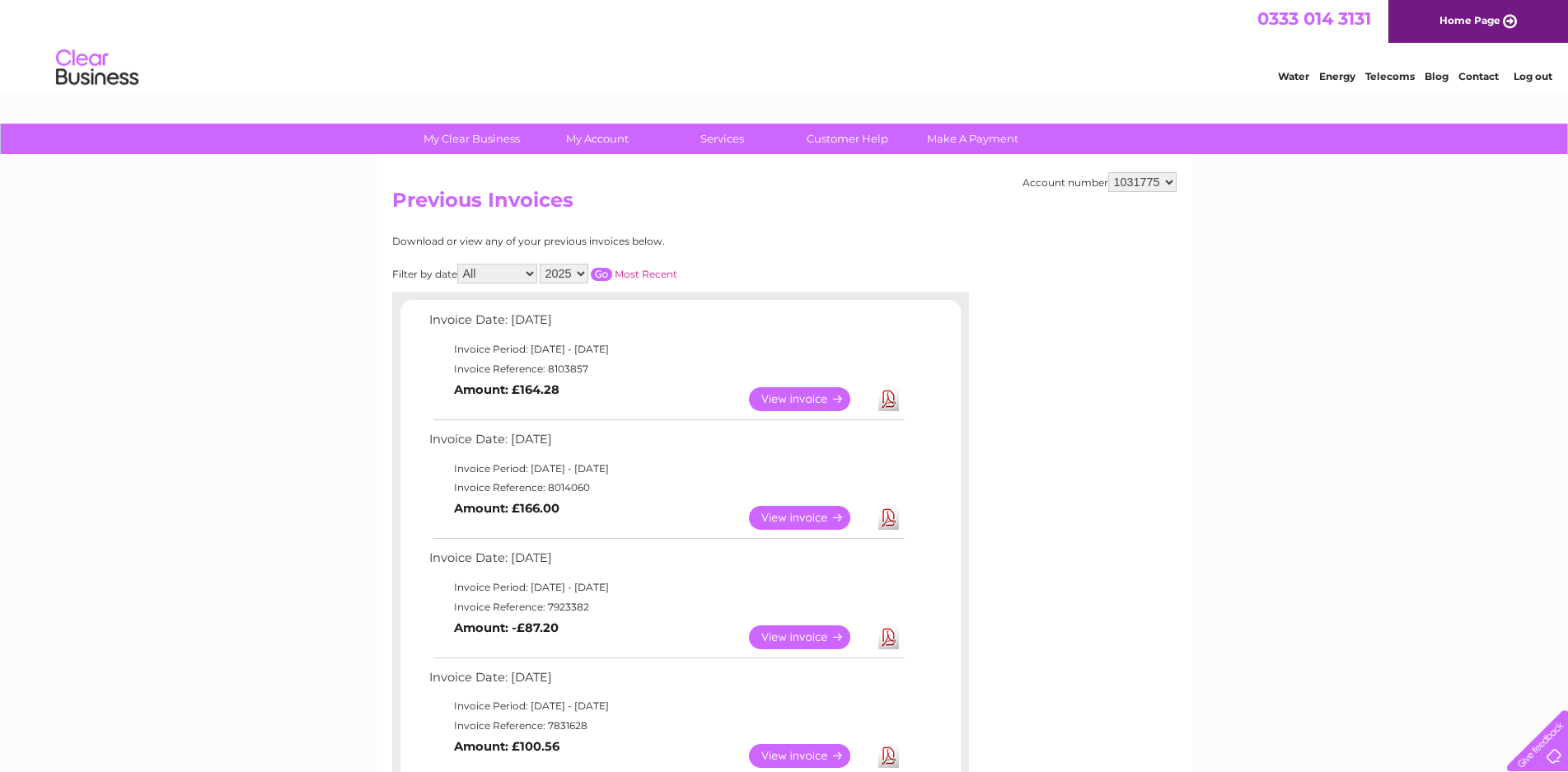
click at [540, 264] on select "2025 2024 2023 2022" at bounding box center [564, 274] width 48 height 20
select select "2024"
click option "2024" at bounding box center [0, 0] width 0 height 0
click at [597, 269] on input "button" at bounding box center [601, 275] width 22 height 13
click at [792, 399] on link "View" at bounding box center [810, 399] width 121 height 24
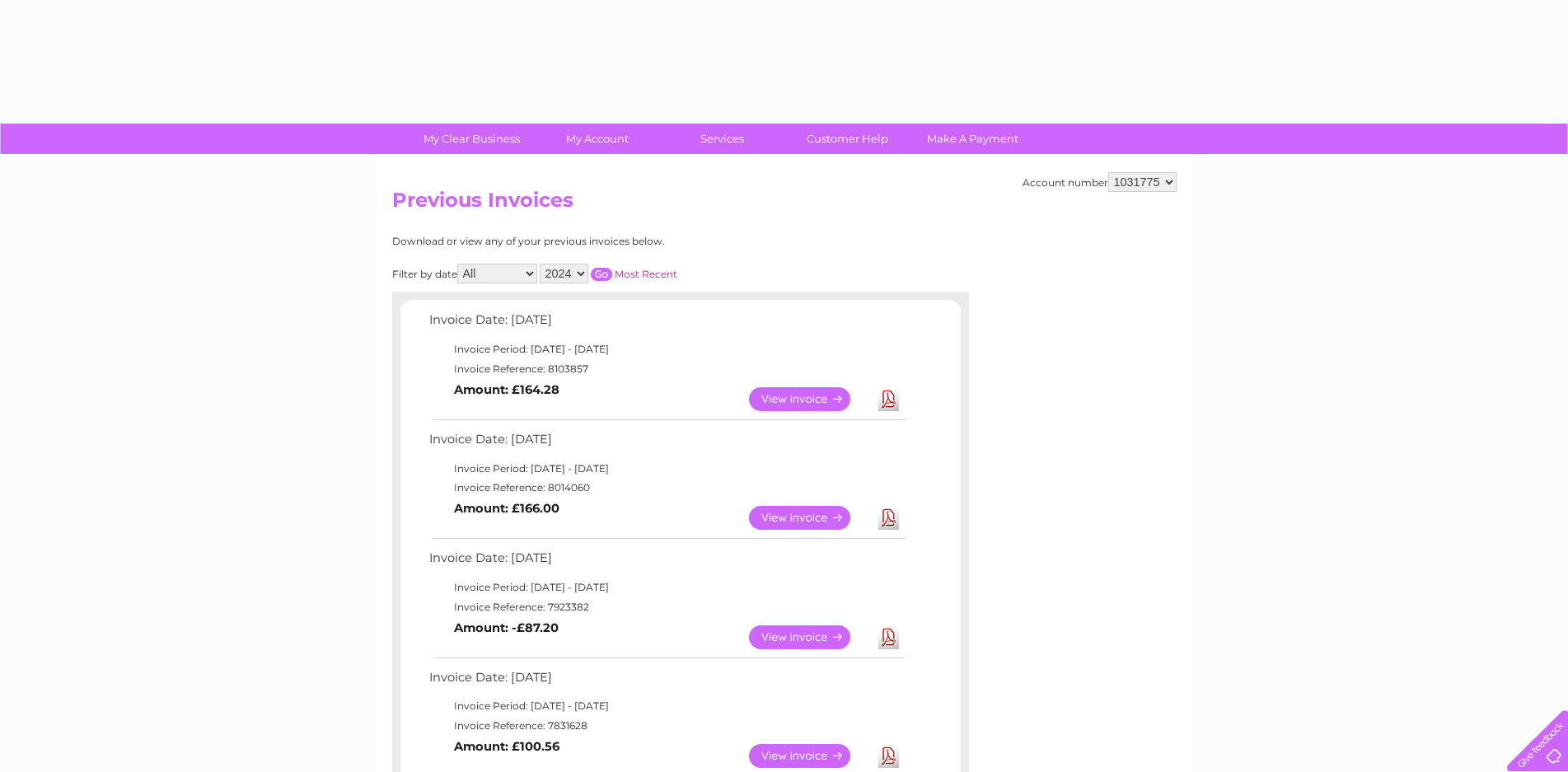
select select "2024"
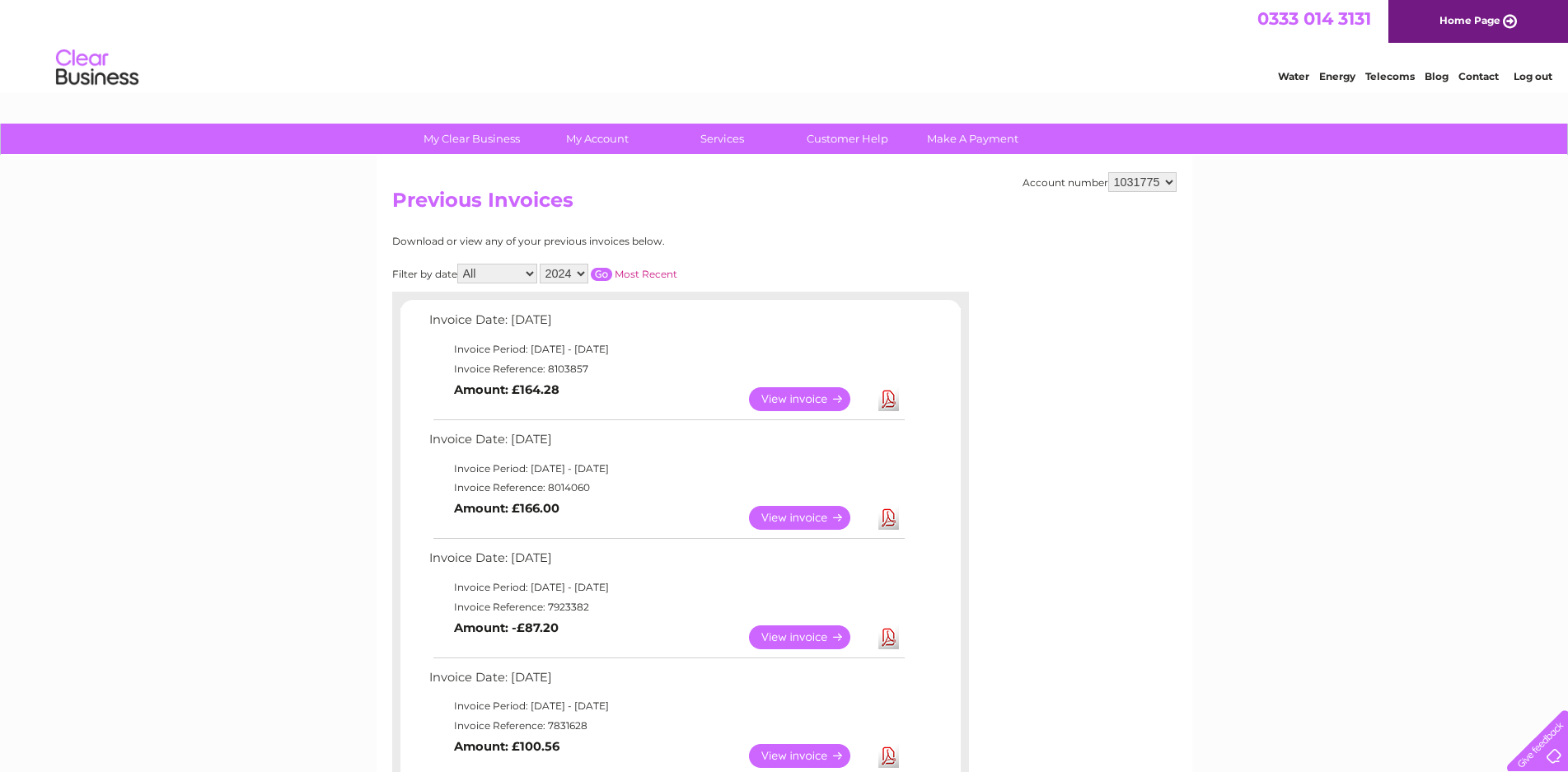
click at [792, 519] on link "View" at bounding box center [810, 517] width 121 height 24
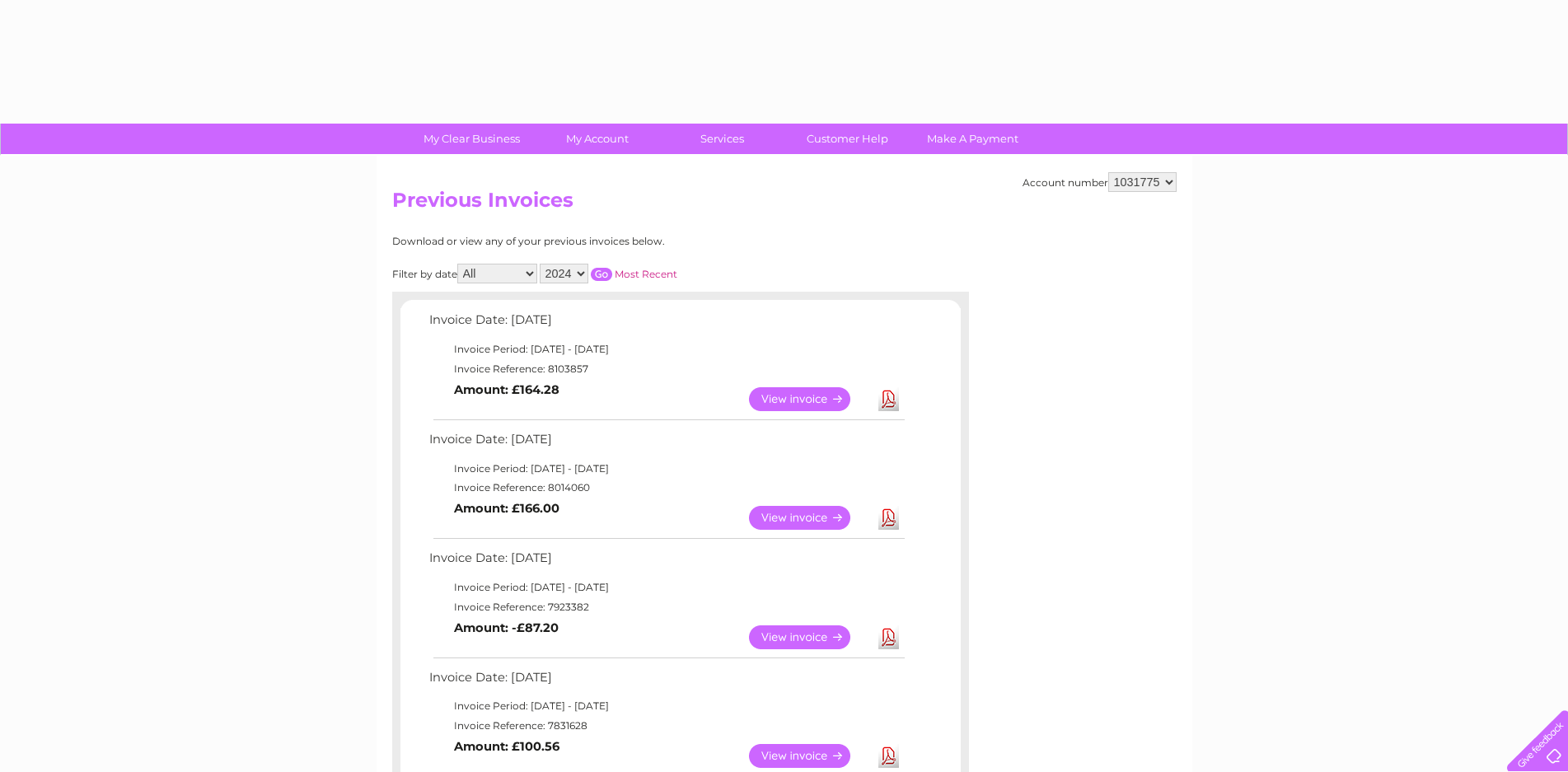
select select "2024"
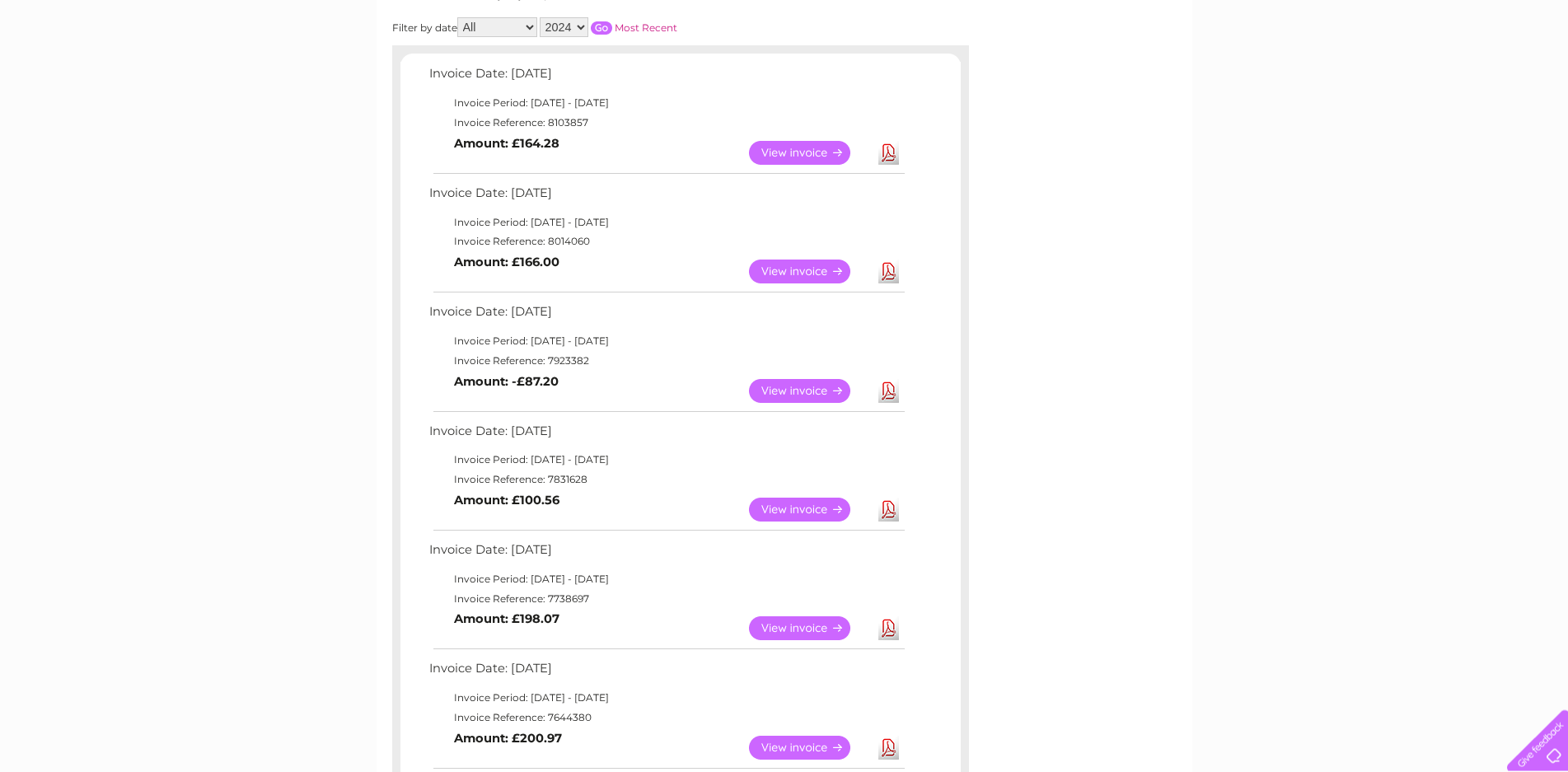
scroll to position [168, 0]
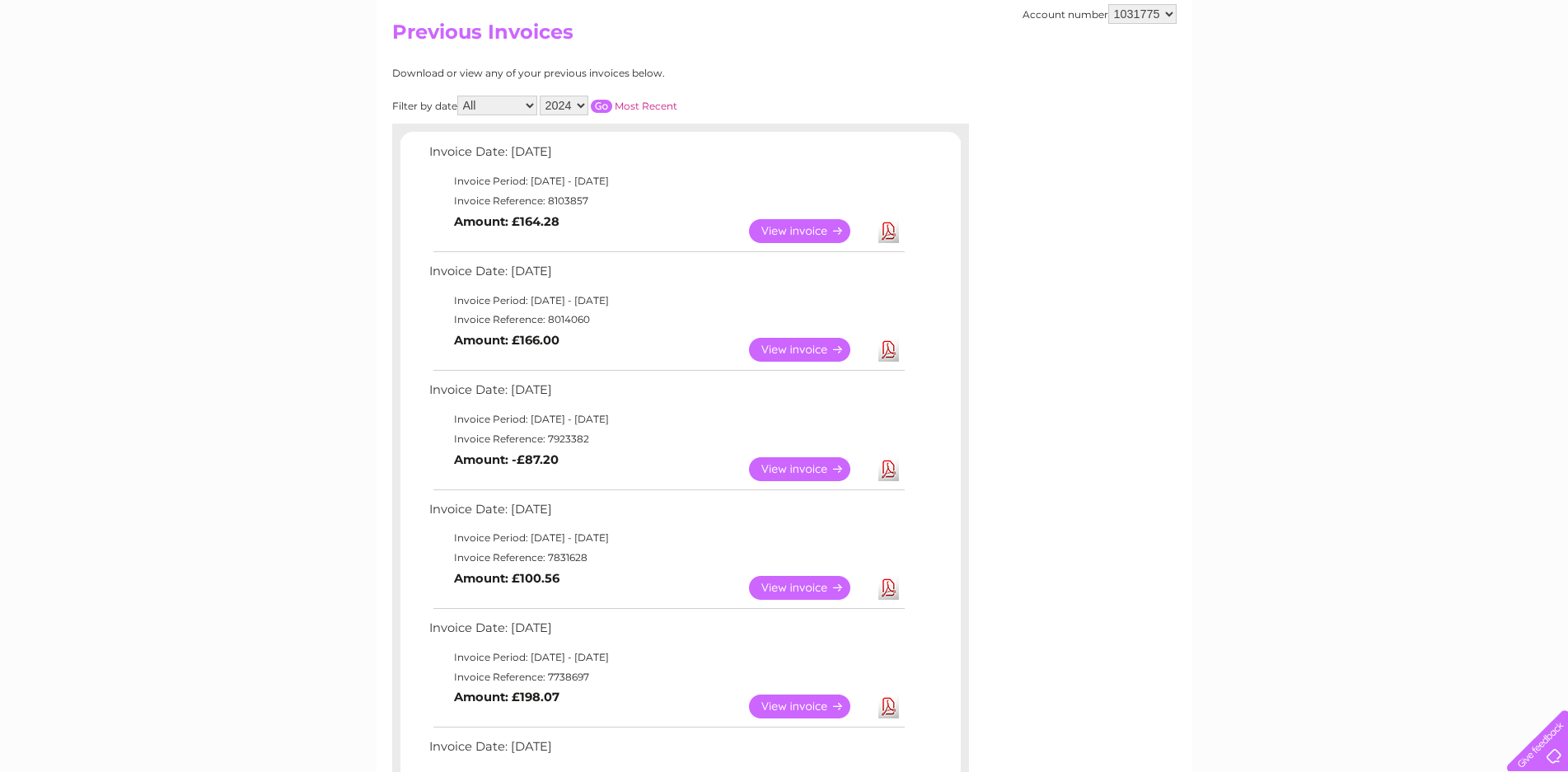
click at [592, 101] on input "button" at bounding box center [601, 106] width 22 height 13
click at [791, 475] on link "View" at bounding box center [810, 469] width 121 height 24
